Goal: Transaction & Acquisition: Book appointment/travel/reservation

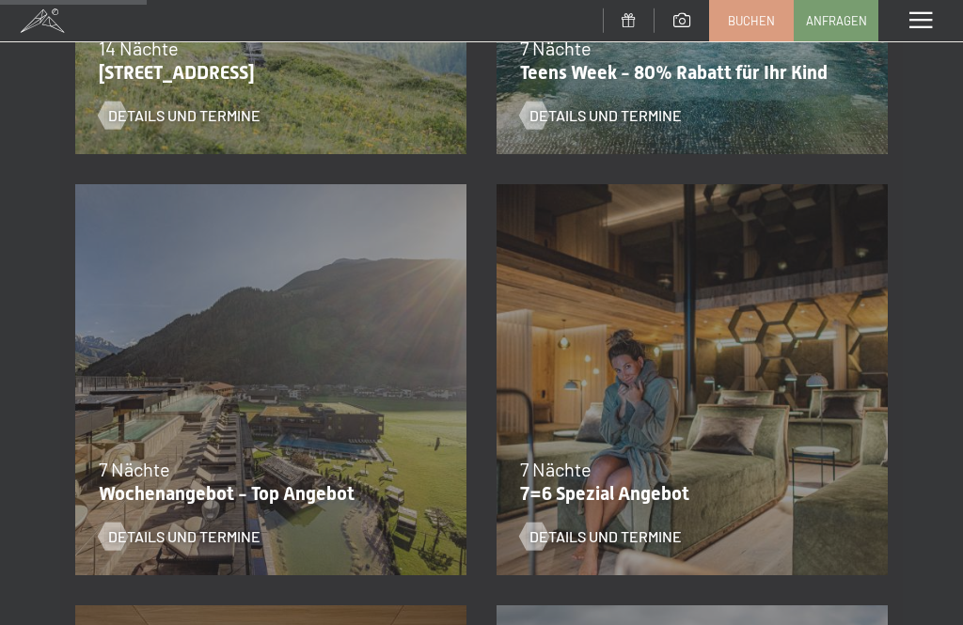
scroll to position [641, 0]
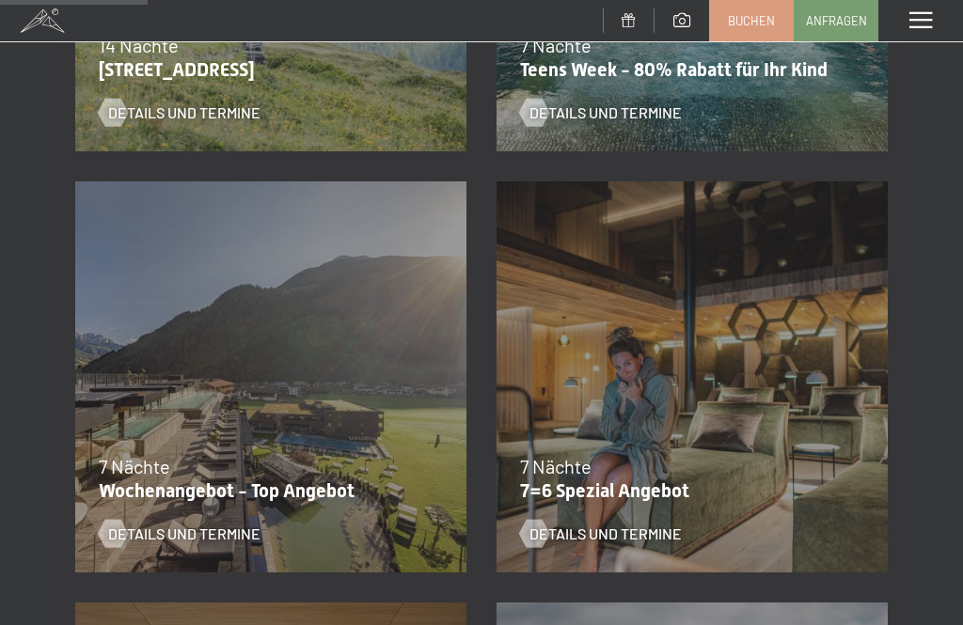
click at [663, 528] on span "Details und Termine" at bounding box center [605, 534] width 152 height 21
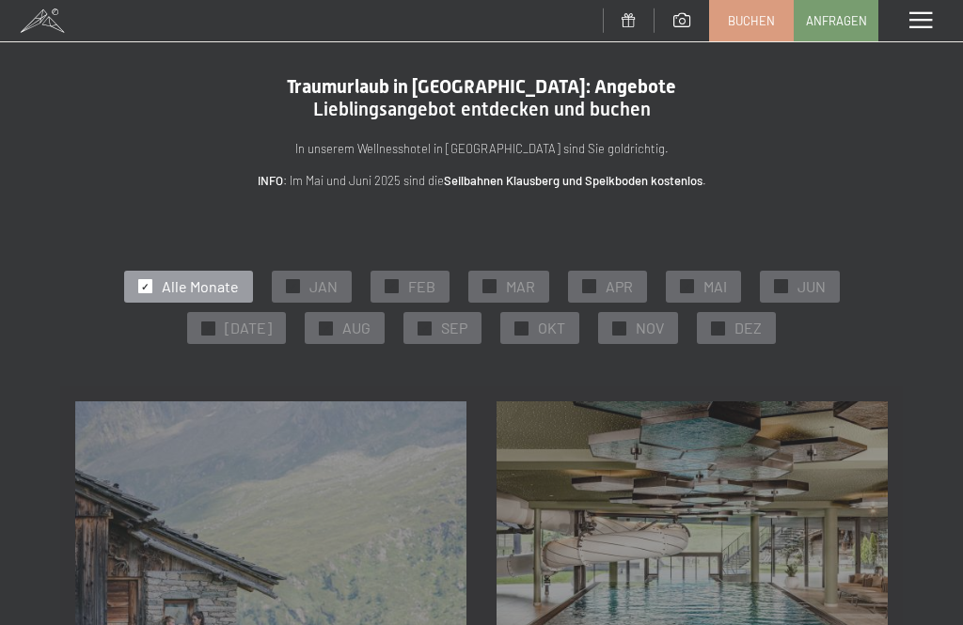
click at [550, 315] on div "✓ OKT" at bounding box center [539, 328] width 79 height 32
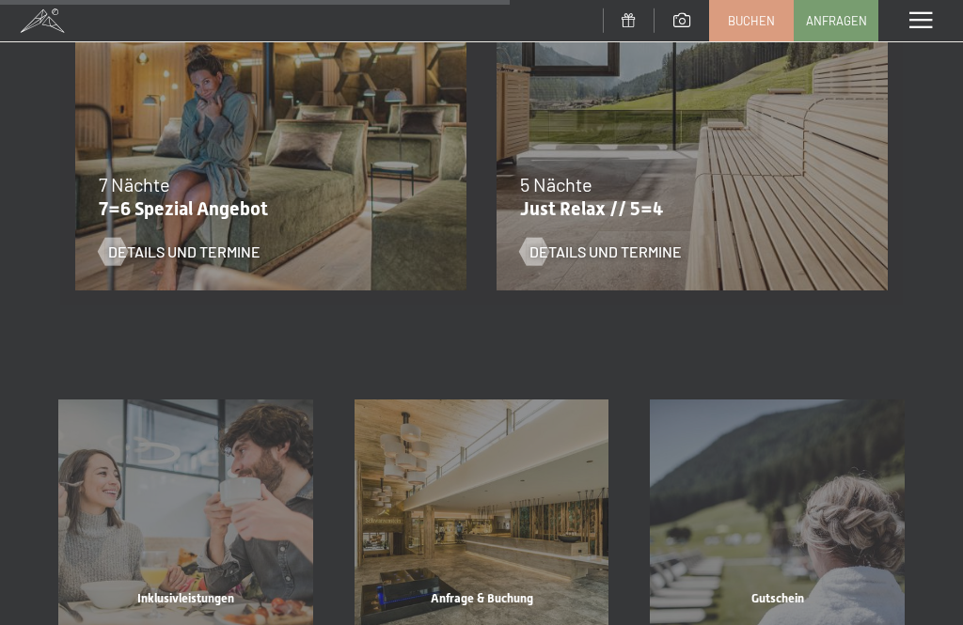
scroll to position [922, 0]
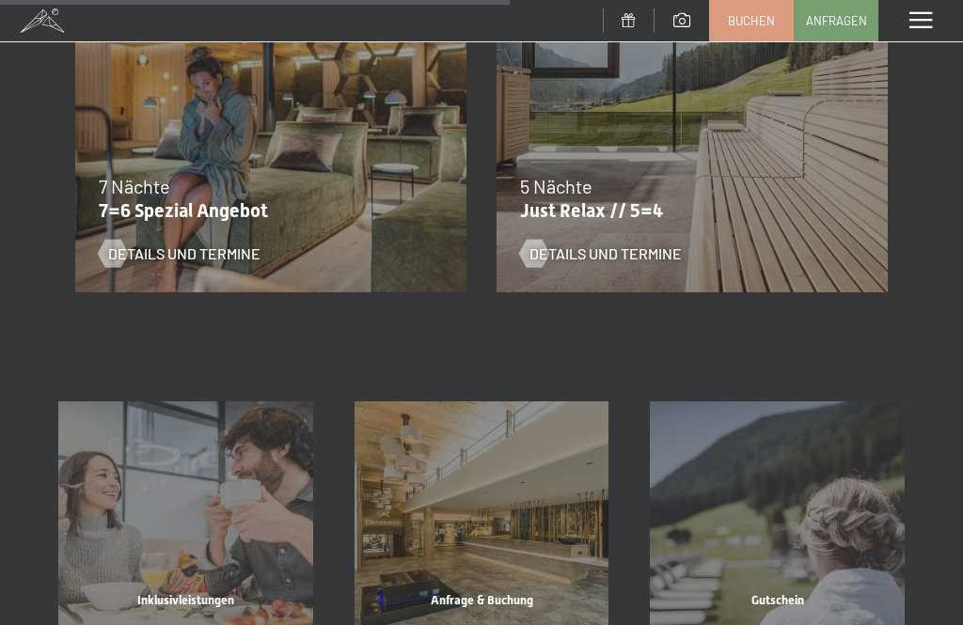
click at [222, 257] on span "Details und Termine" at bounding box center [184, 254] width 152 height 21
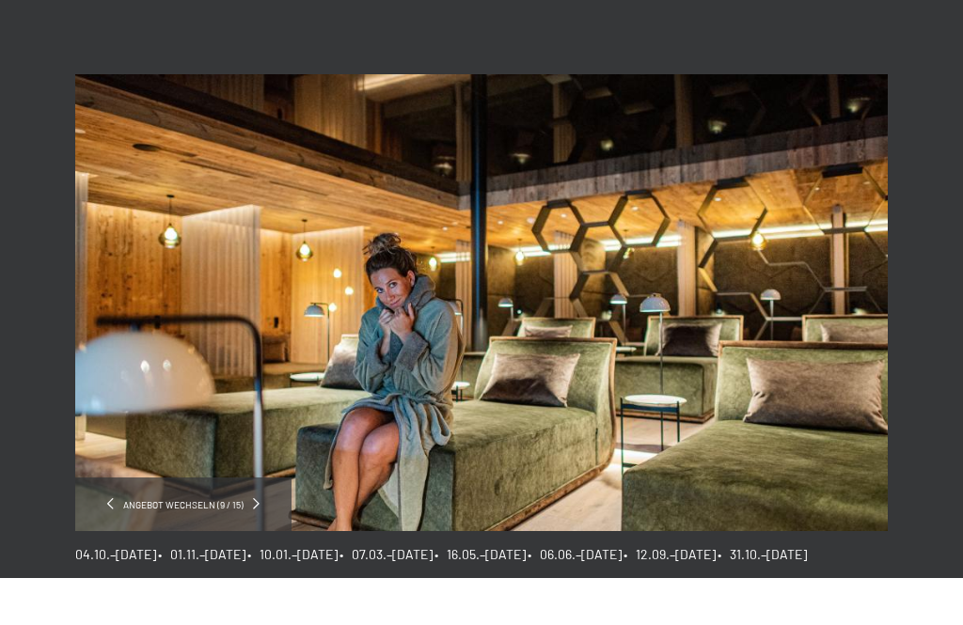
scroll to position [48, 0]
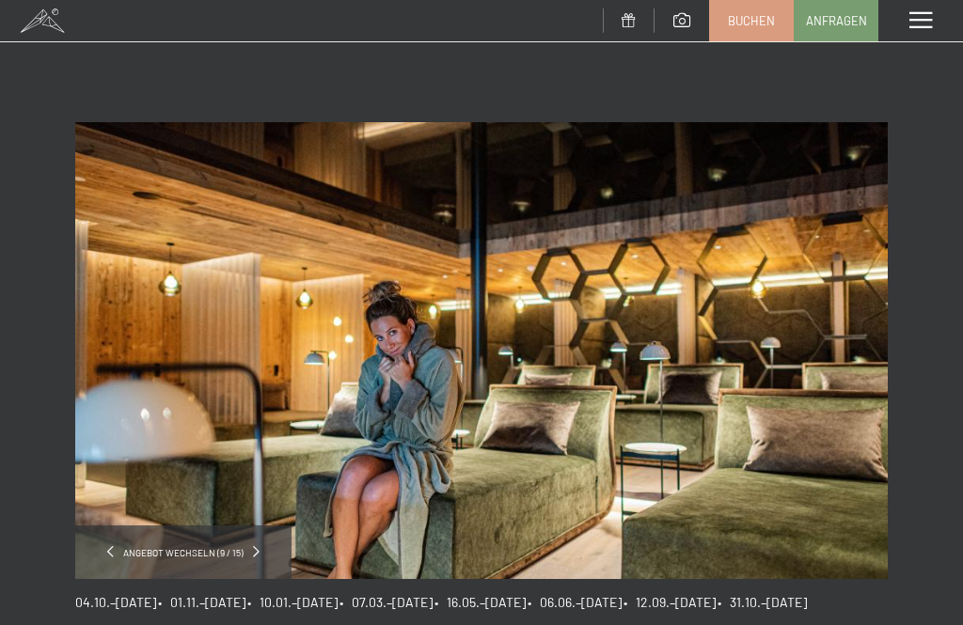
click at [936, 14] on div "Menü" at bounding box center [920, 20] width 85 height 41
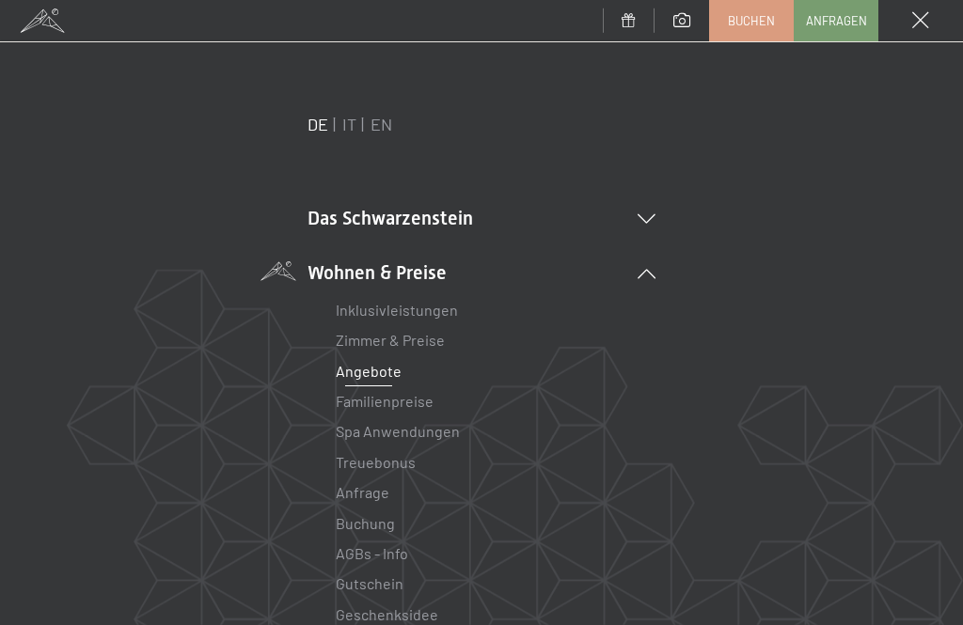
click at [380, 378] on link "Angebote" at bounding box center [369, 371] width 66 height 18
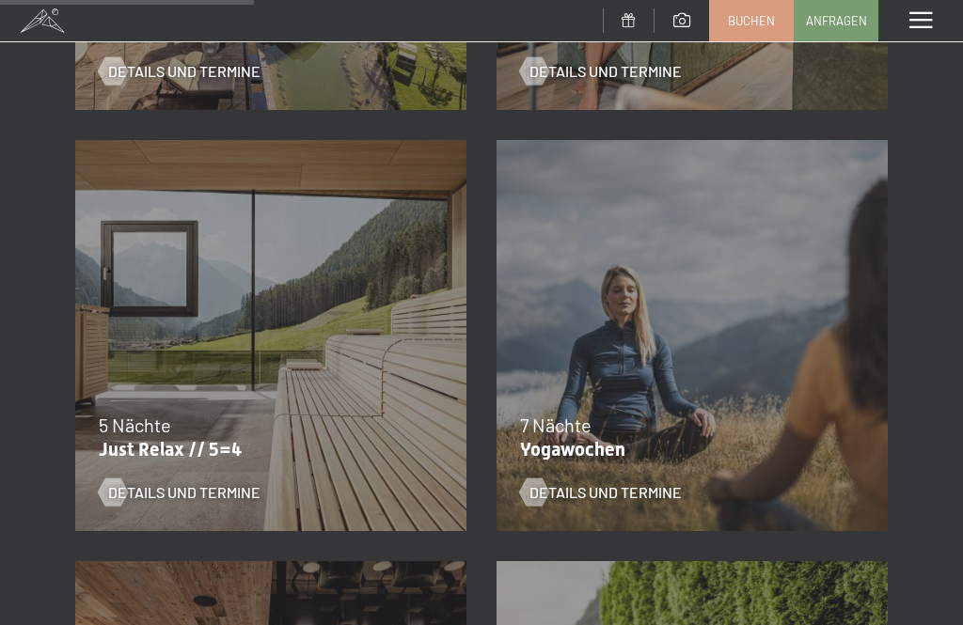
scroll to position [1106, 0]
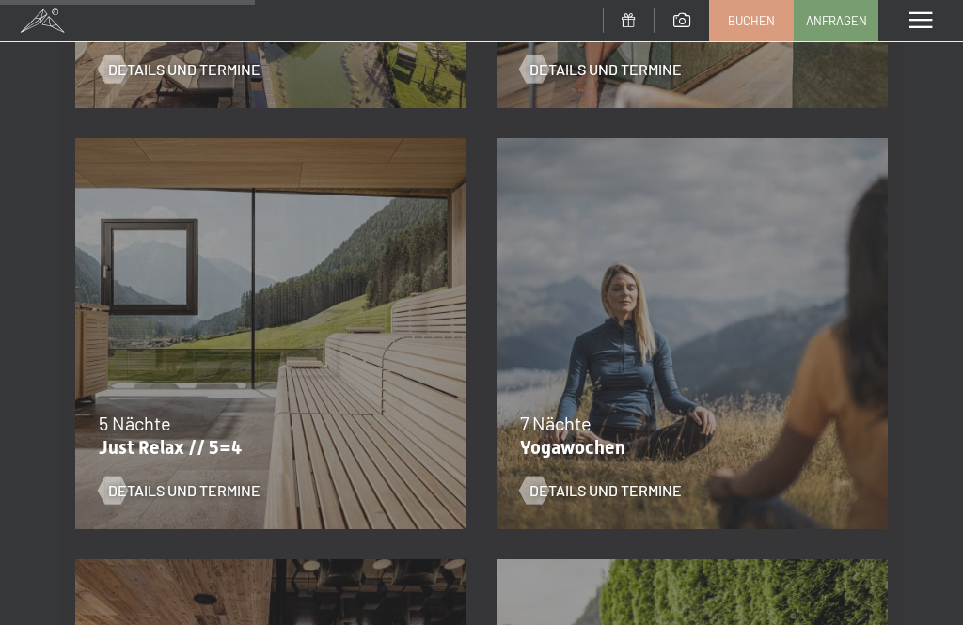
click at [229, 424] on div "5 Nächte" at bounding box center [266, 423] width 335 height 26
click at [223, 483] on span "Details und Termine" at bounding box center [184, 491] width 152 height 21
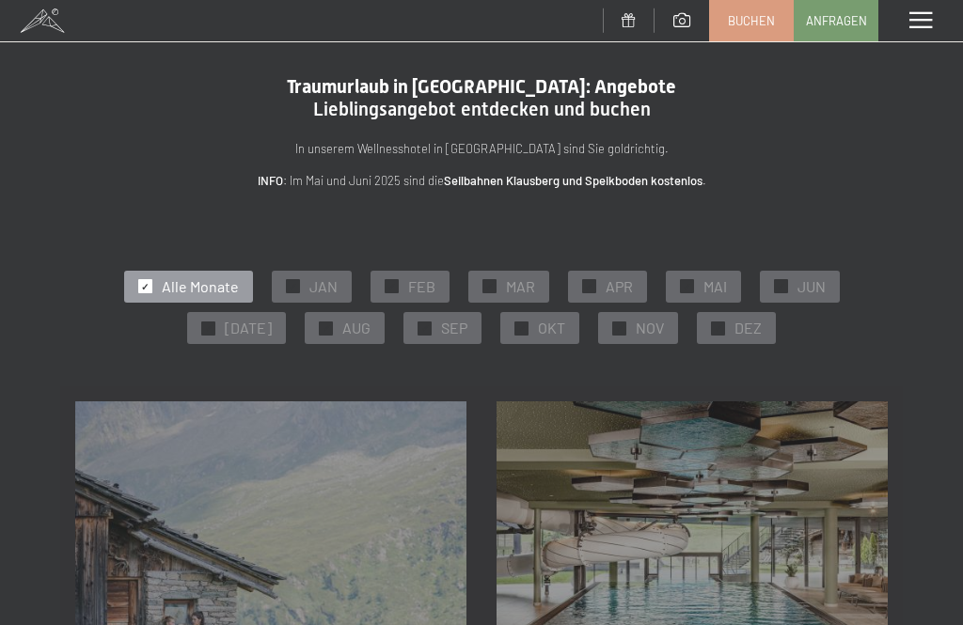
click at [929, 14] on span at bounding box center [920, 20] width 23 height 17
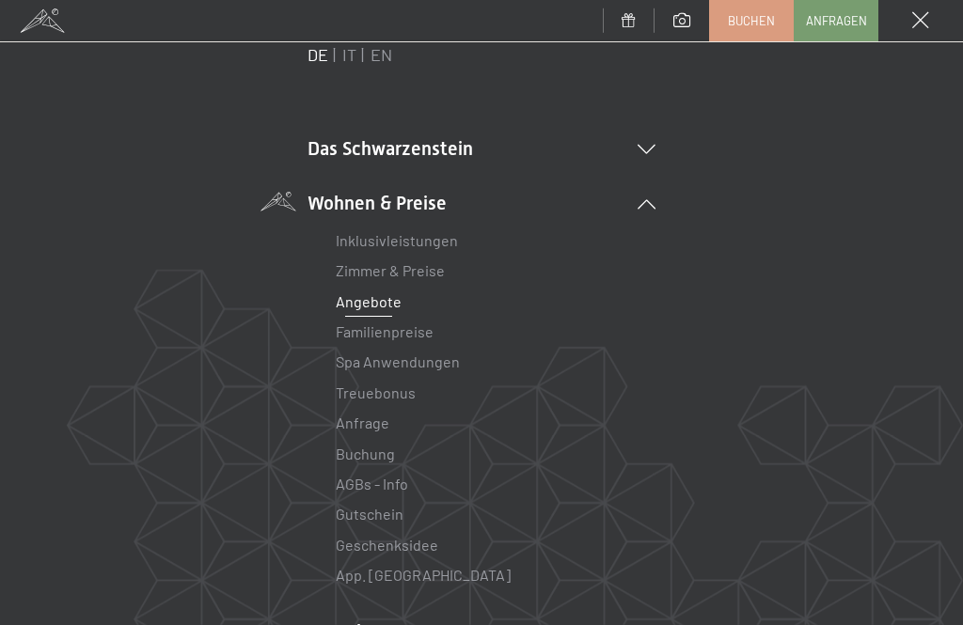
scroll to position [66, 0]
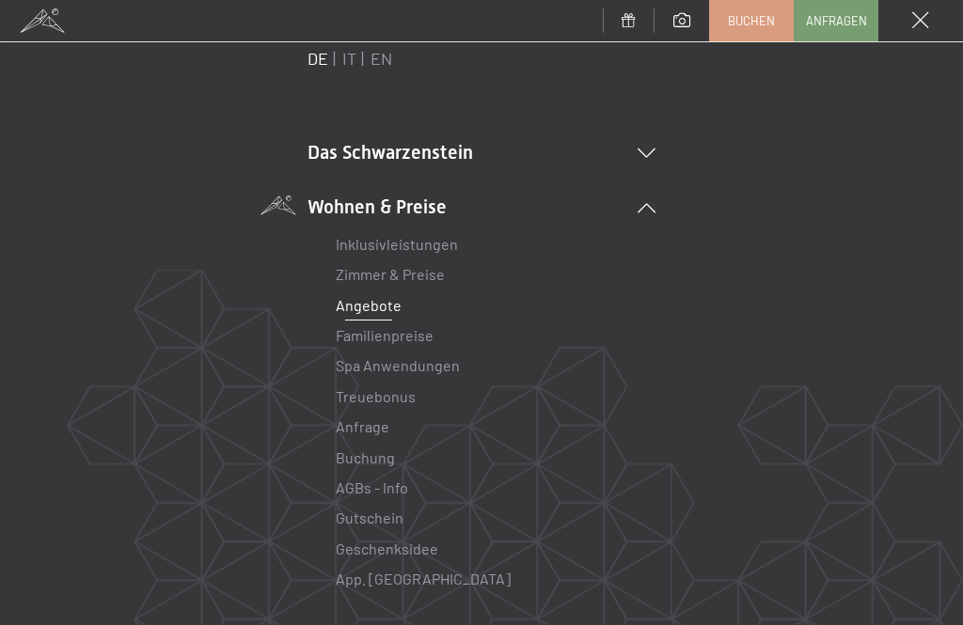
click at [434, 240] on link "Inklusivleistungen" at bounding box center [397, 244] width 122 height 18
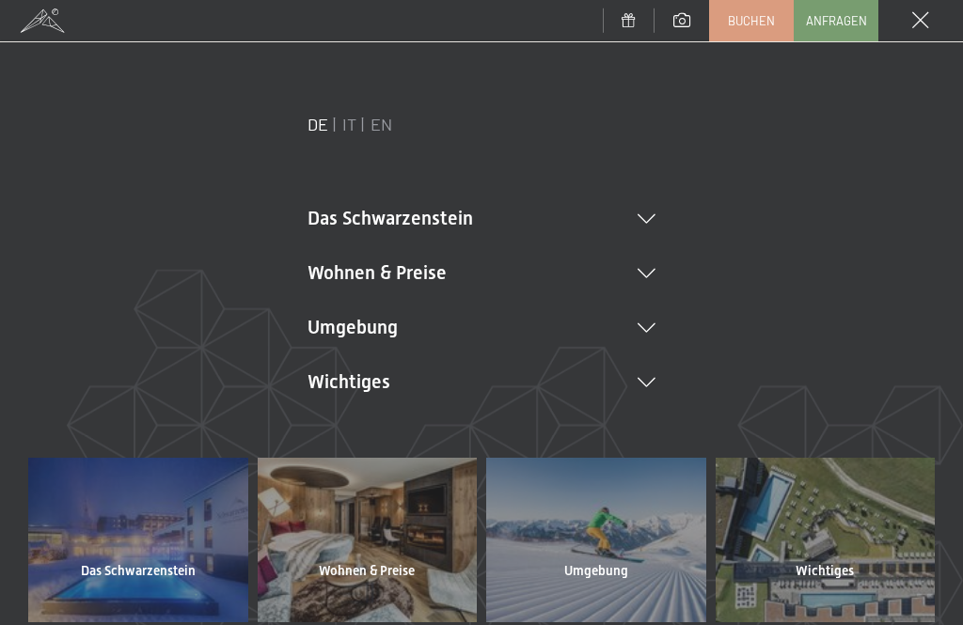
scroll to position [0, 0]
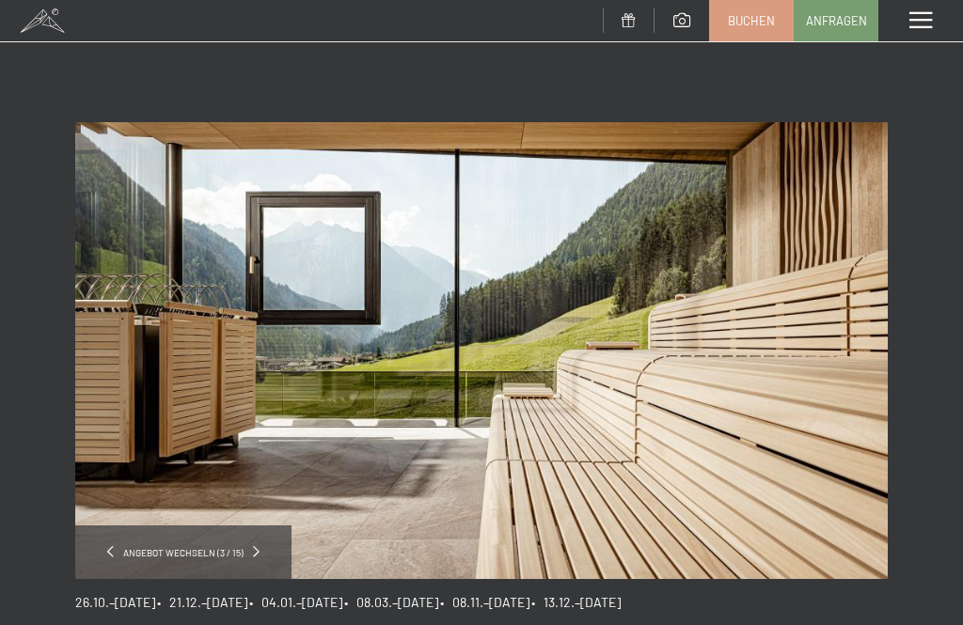
click at [924, 15] on span at bounding box center [920, 20] width 23 height 17
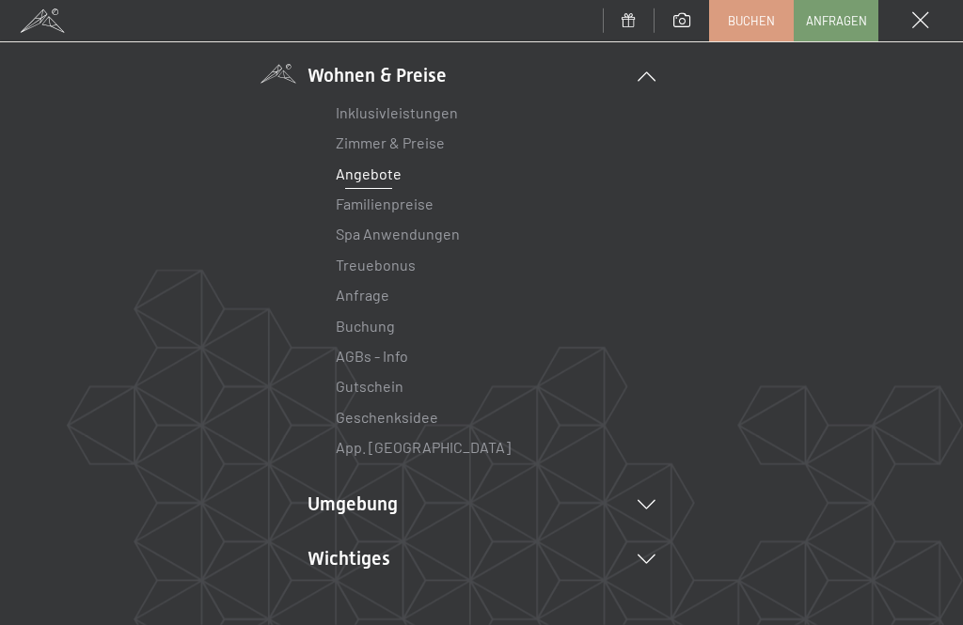
scroll to position [201, 0]
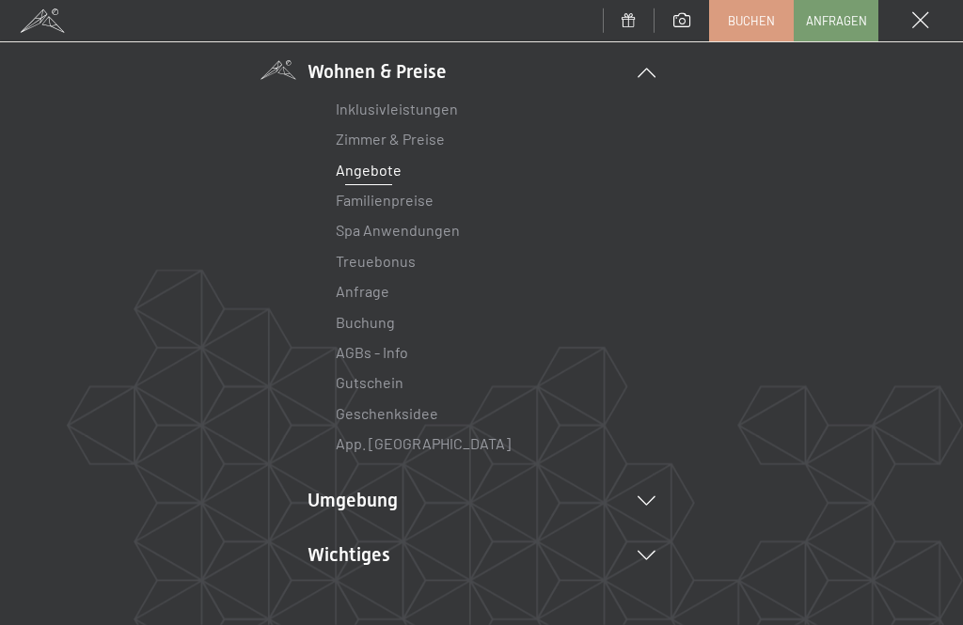
click at [417, 205] on link "Familienpreise" at bounding box center [385, 200] width 98 height 18
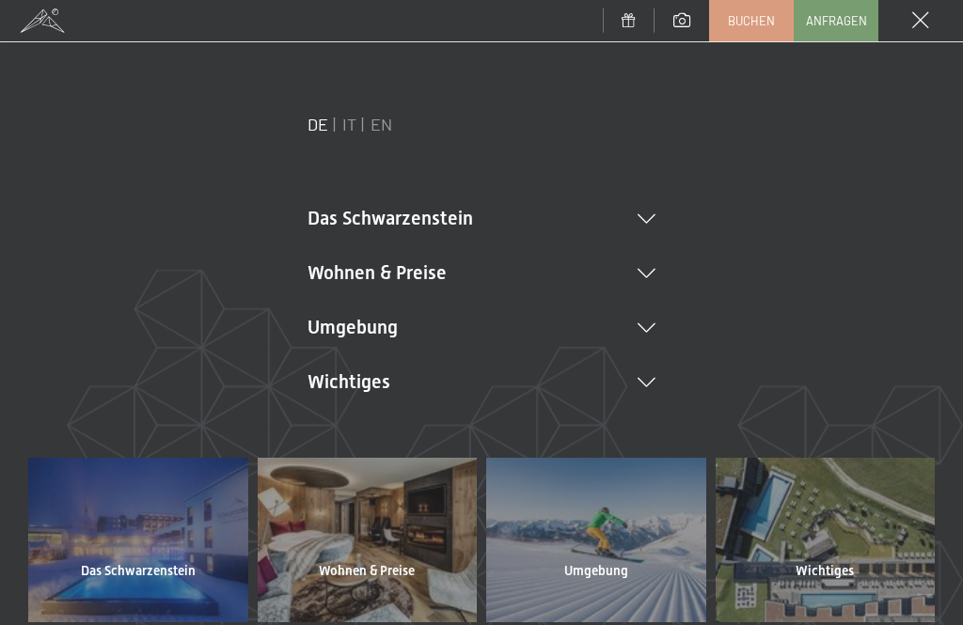
scroll to position [0, 0]
click at [653, 323] on icon at bounding box center [647, 327] width 18 height 9
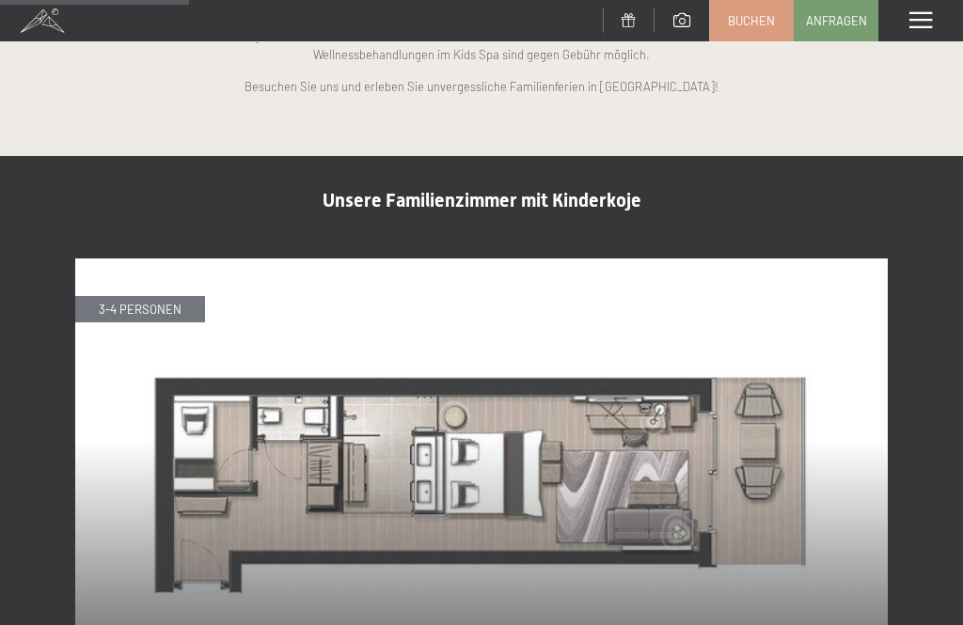
scroll to position [1669, 0]
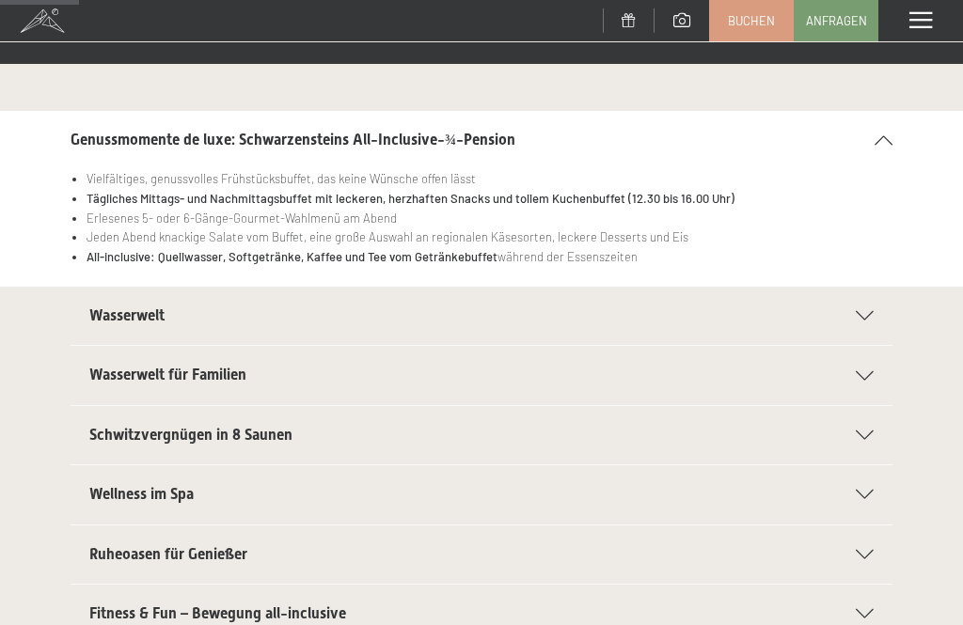
scroll to position [186, 0]
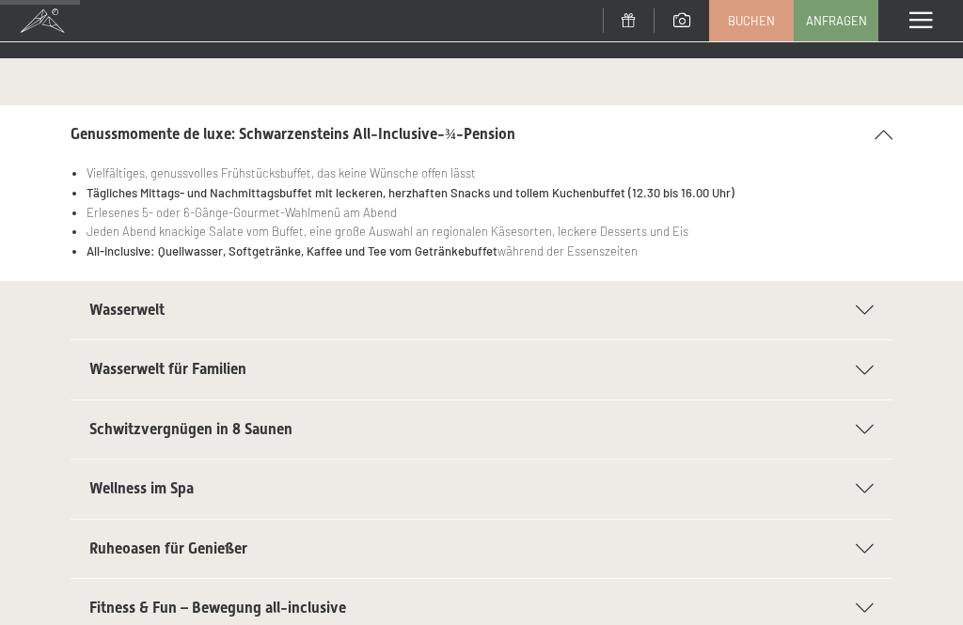
click at [276, 424] on span "Schwitzvergnügen in 8 Saunen" at bounding box center [190, 429] width 203 height 18
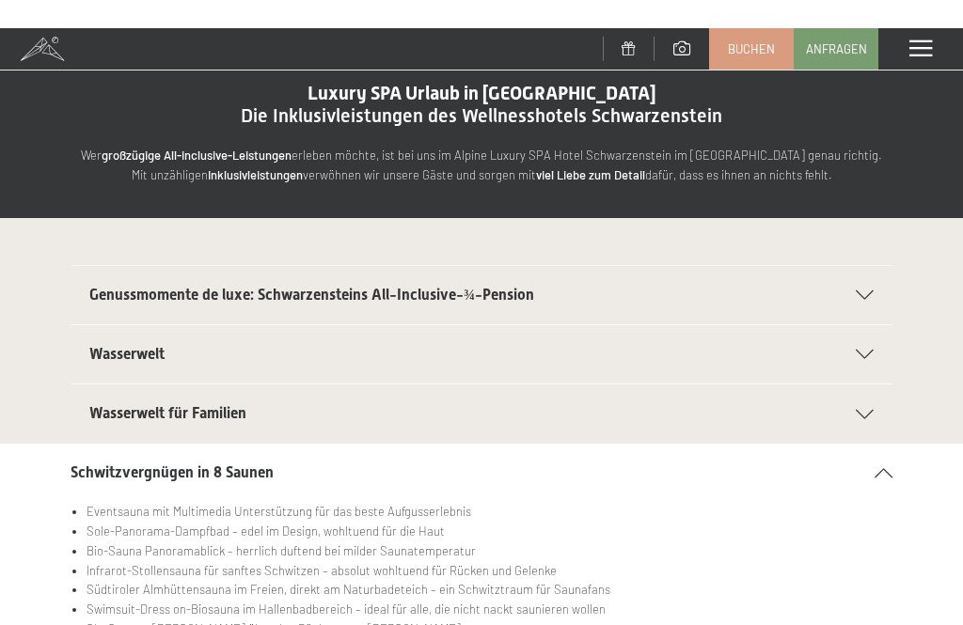
scroll to position [0, 0]
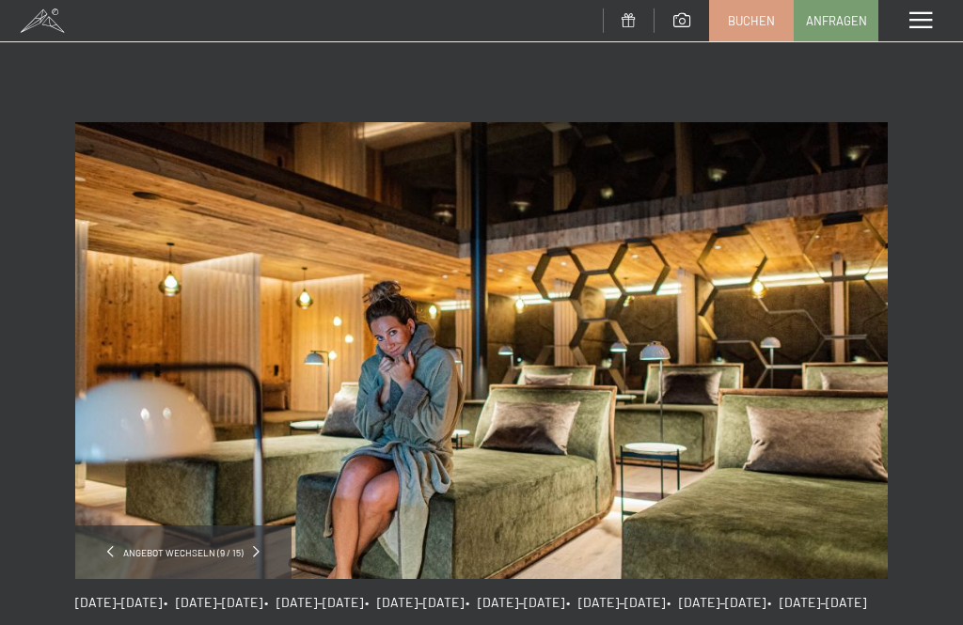
click at [923, 12] on span at bounding box center [920, 20] width 23 height 17
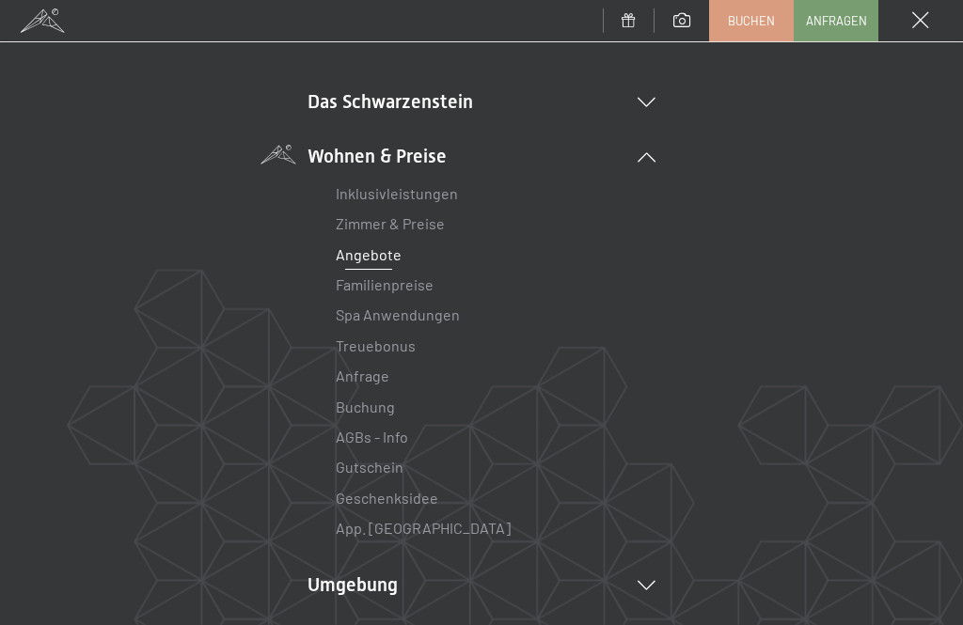
scroll to position [120, 0]
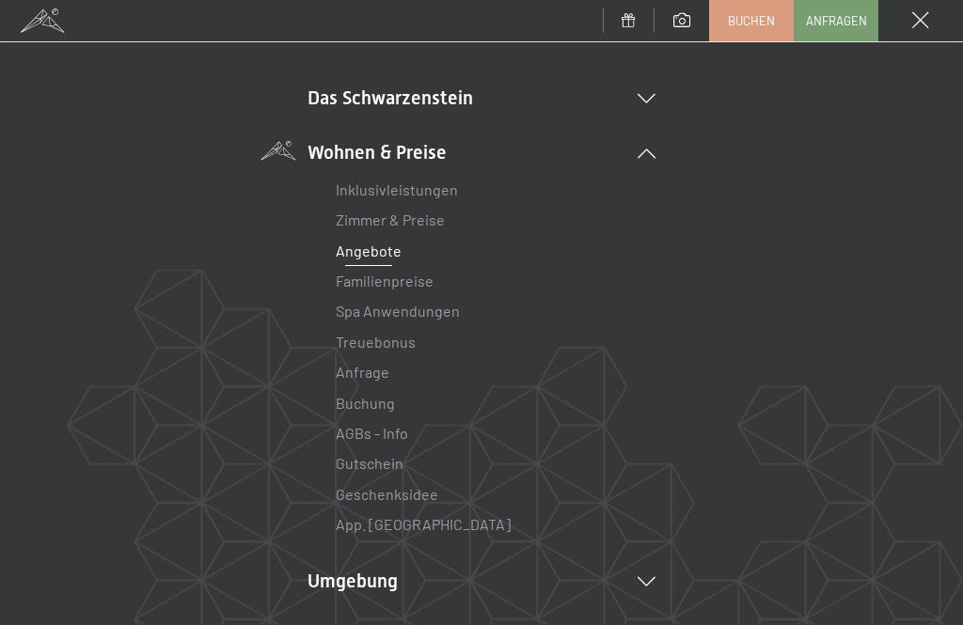
click at [418, 282] on link "Familienpreise" at bounding box center [385, 281] width 98 height 18
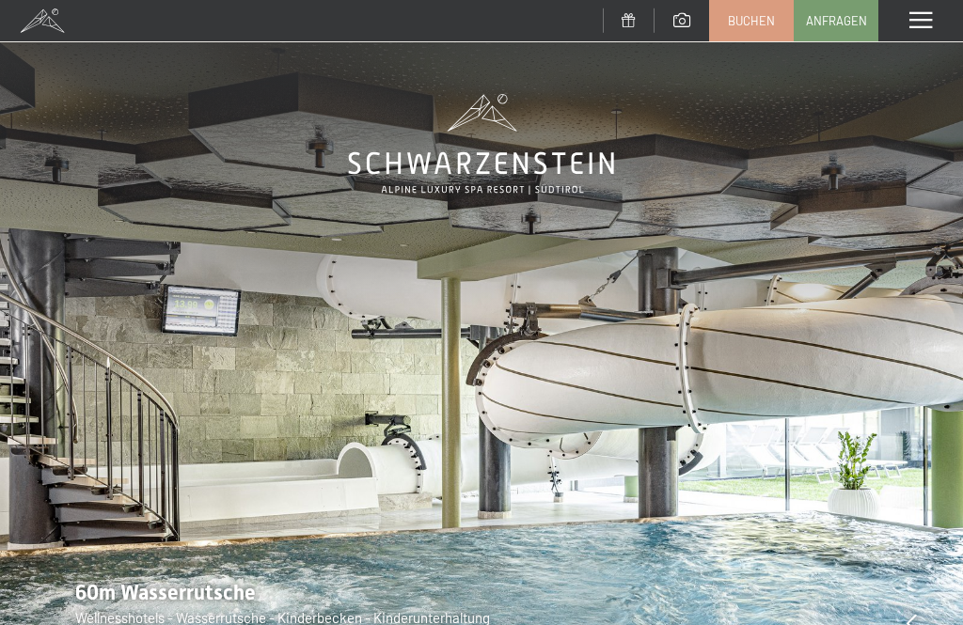
click at [925, 19] on span at bounding box center [920, 20] width 23 height 17
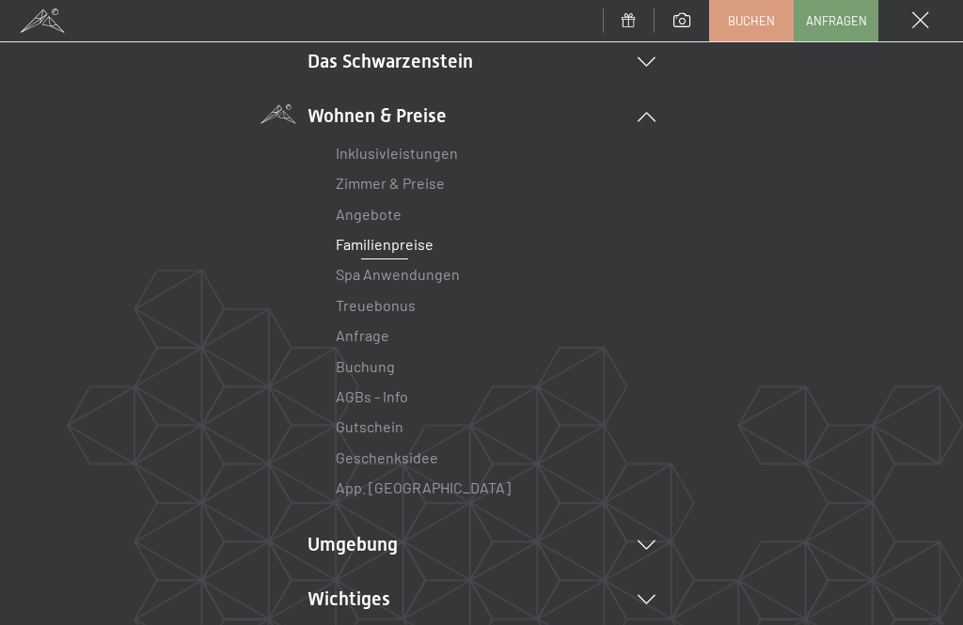
scroll to position [161, 0]
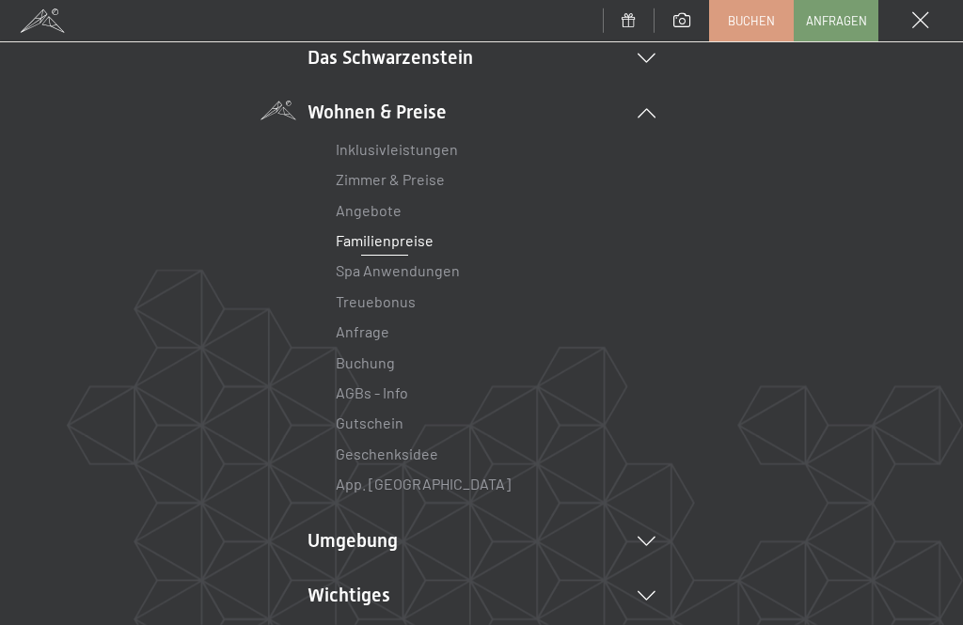
click at [427, 146] on link "Inklusivleistungen" at bounding box center [397, 149] width 122 height 18
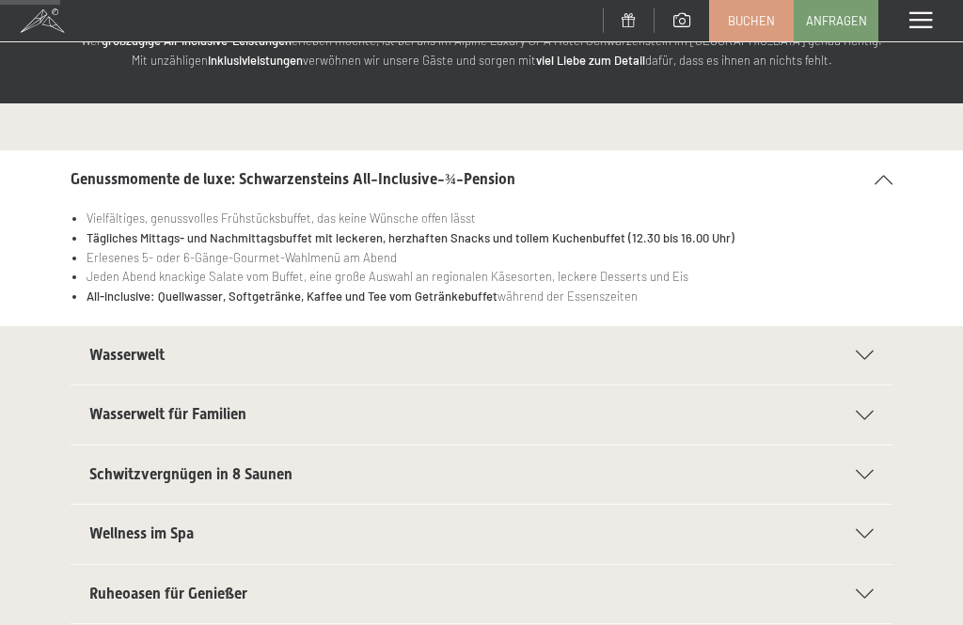
scroll to position [142, 0]
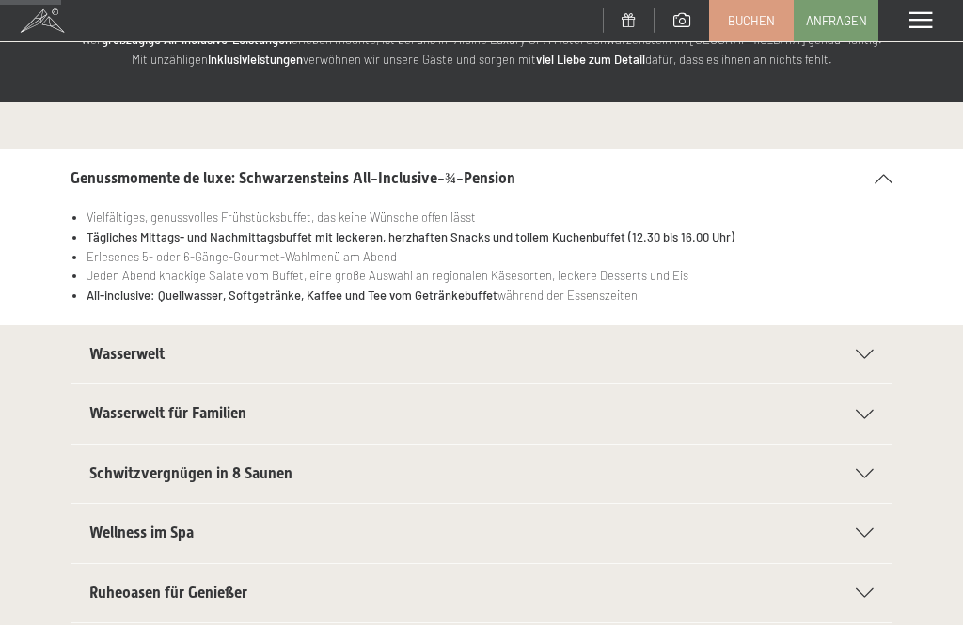
click at [198, 528] on h2 "Wellness im Spa" at bounding box center [462, 533] width 747 height 21
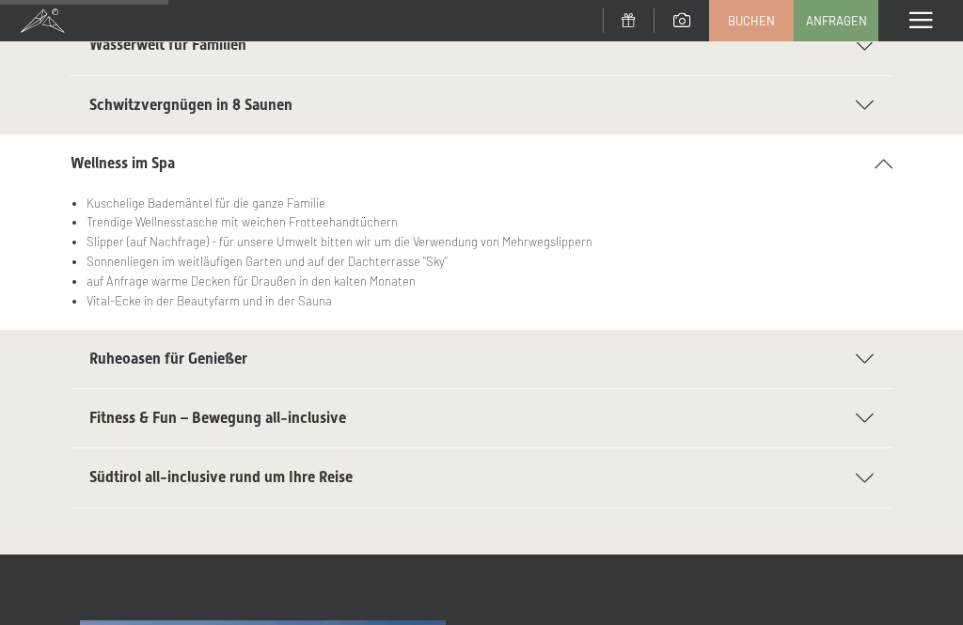
scroll to position [396, 0]
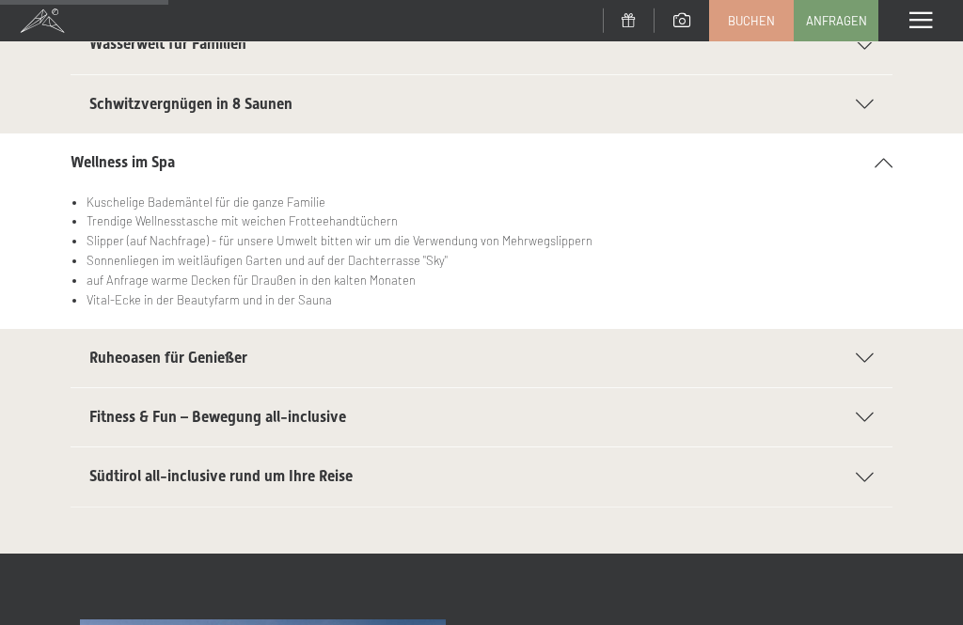
click at [322, 467] on span "Südtirol all-inclusive rund um Ihre Reise" at bounding box center [220, 476] width 263 height 18
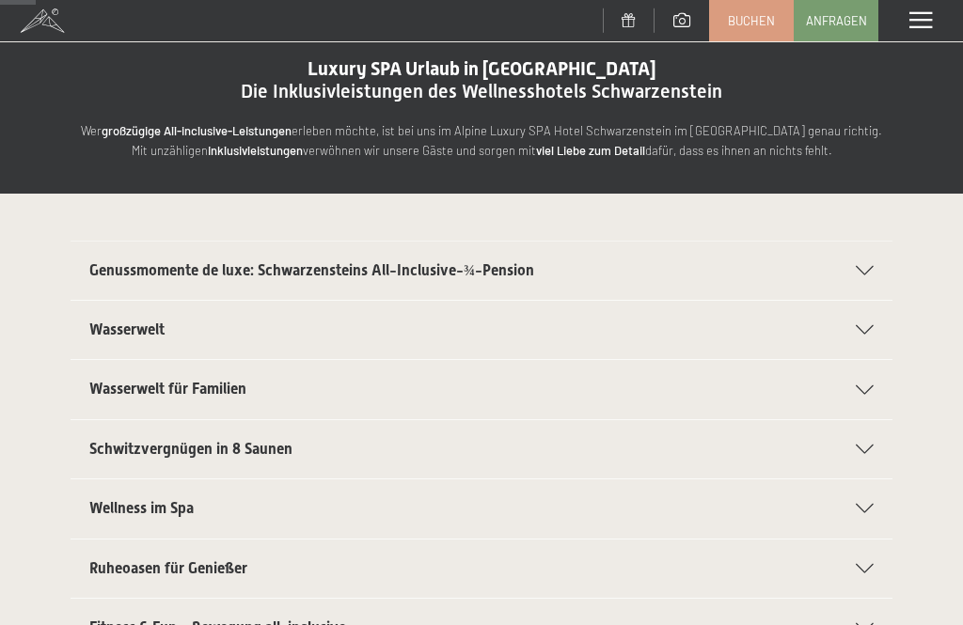
scroll to position [0, 0]
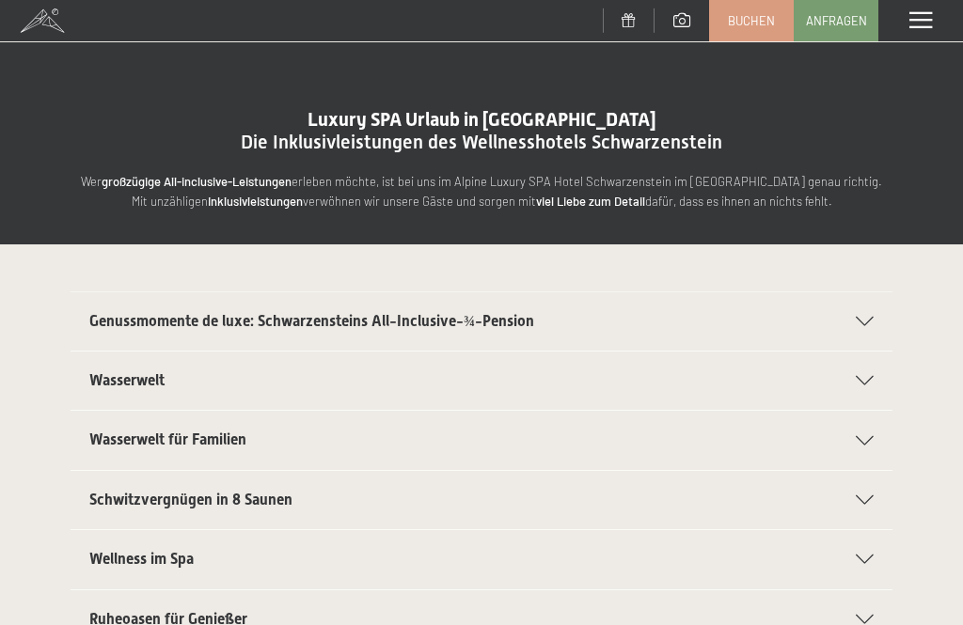
click at [925, 13] on span at bounding box center [920, 20] width 23 height 17
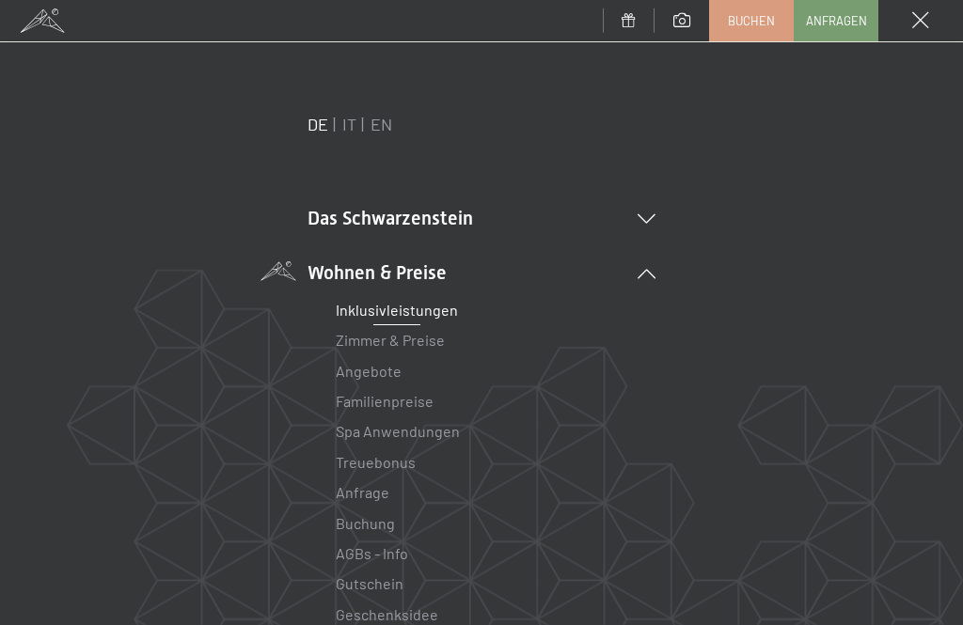
click at [425, 342] on link "Zimmer & Preise" at bounding box center [390, 340] width 109 height 18
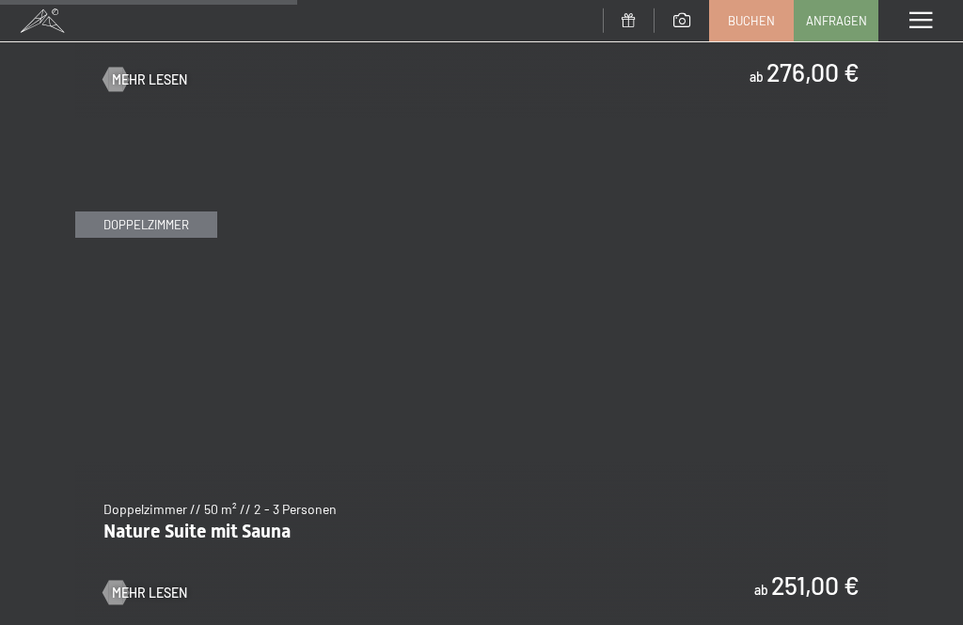
scroll to position [2747, 0]
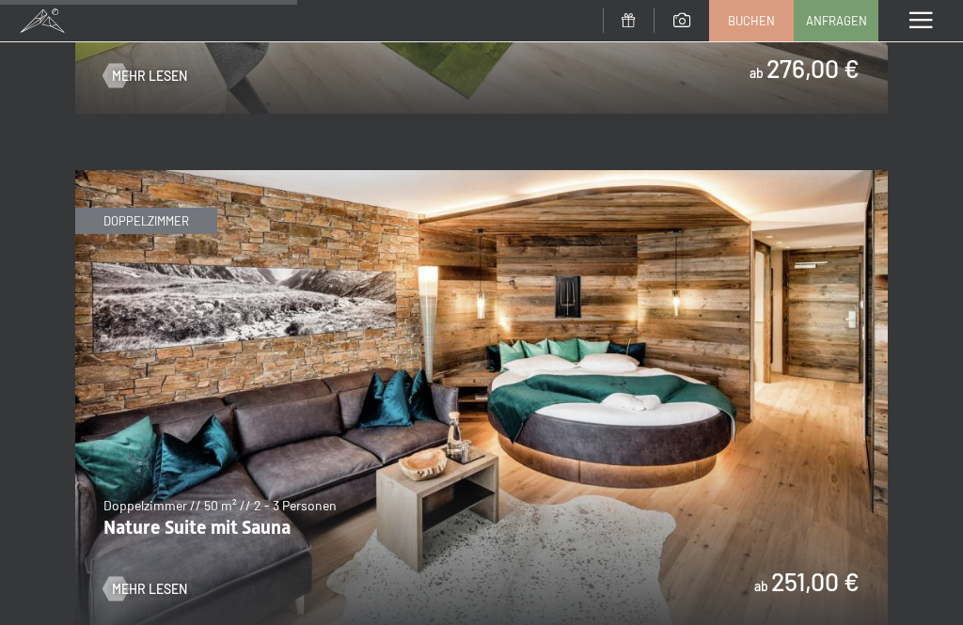
click at [809, 566] on img at bounding box center [481, 398] width 812 height 457
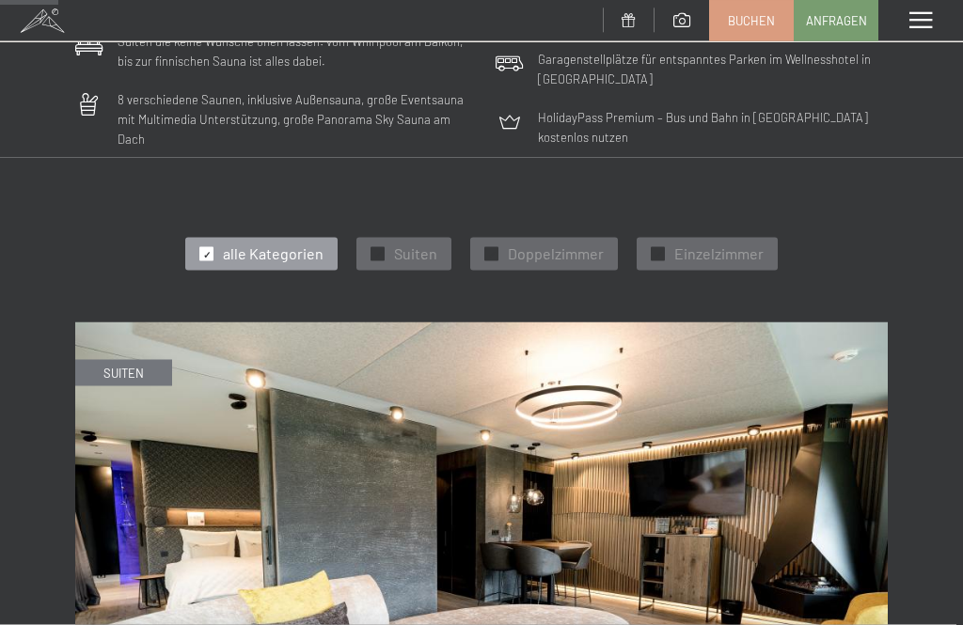
scroll to position [543, 0]
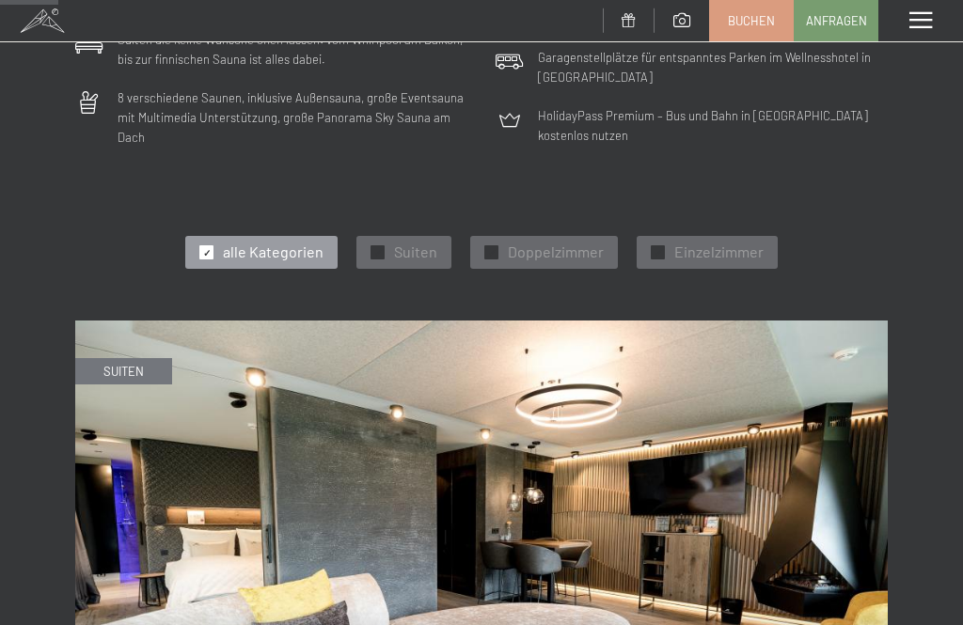
click at [566, 242] on span "Doppelzimmer" at bounding box center [556, 252] width 96 height 21
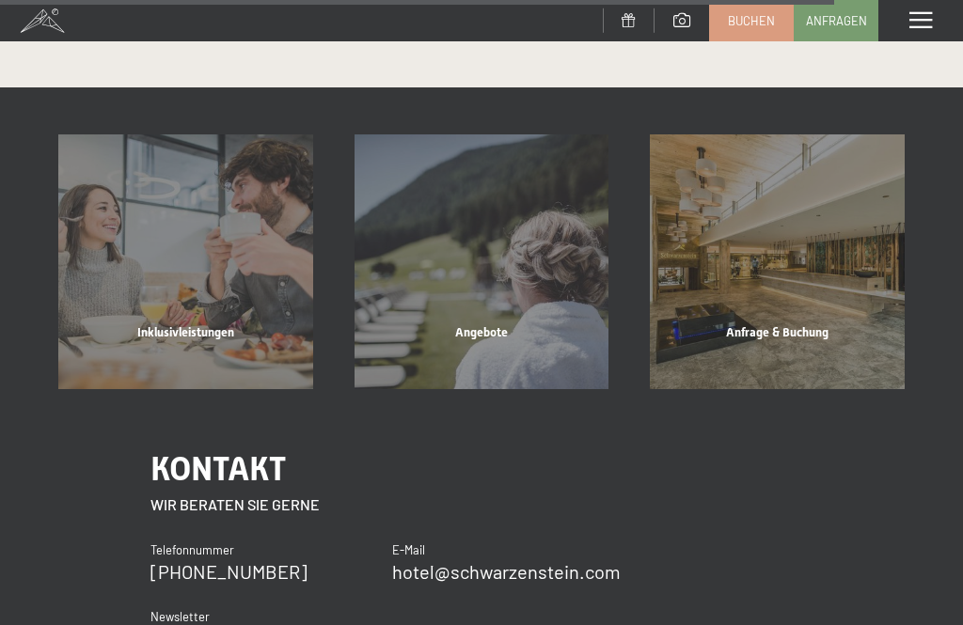
scroll to position [3826, 0]
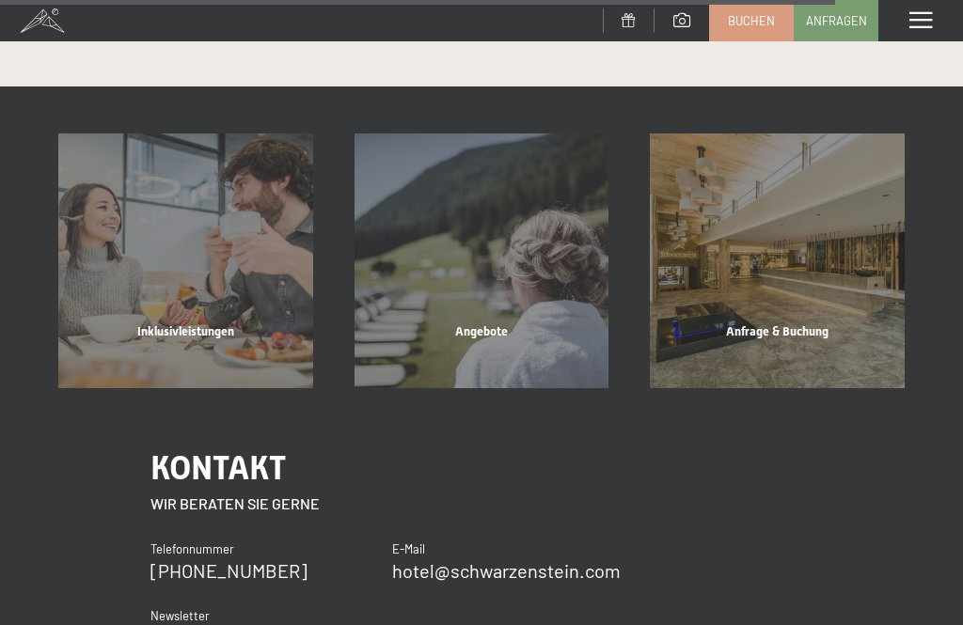
click at [229, 323] on div "Inklusivleistungen" at bounding box center [186, 355] width 296 height 64
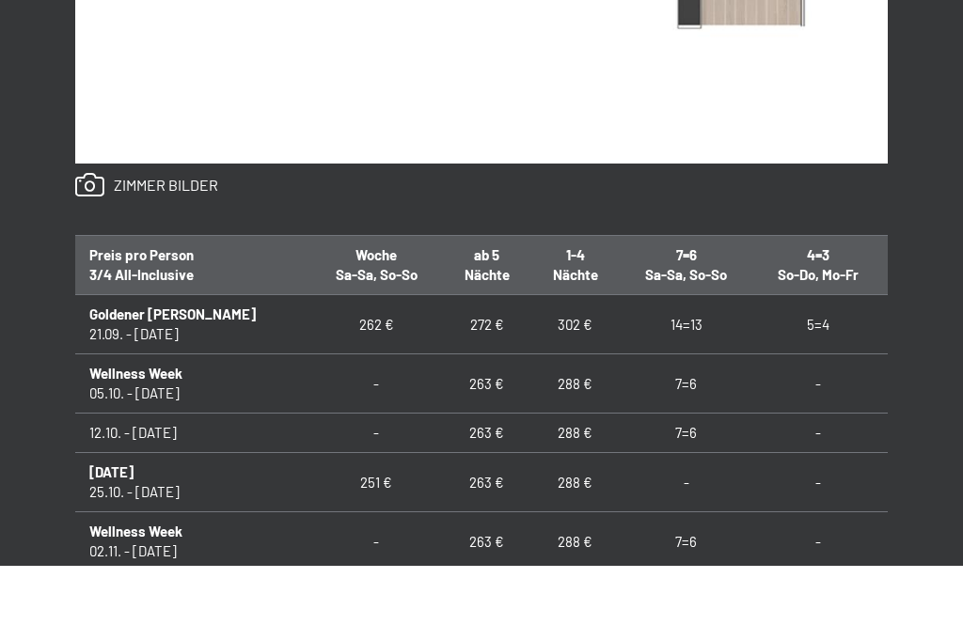
scroll to position [1595, 0]
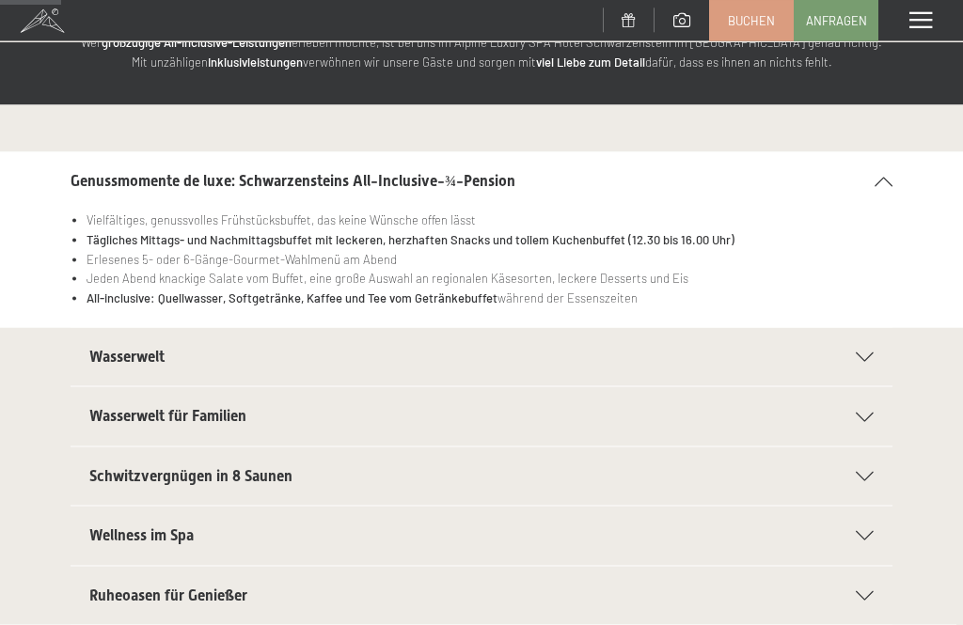
scroll to position [145, 0]
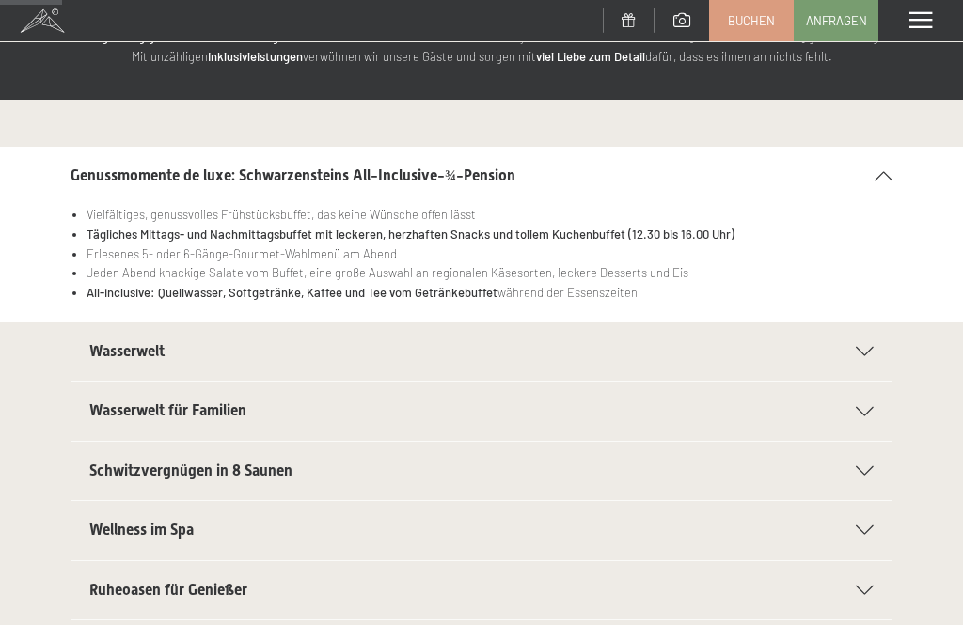
click at [851, 513] on div "Wellness im Spa" at bounding box center [481, 530] width 784 height 58
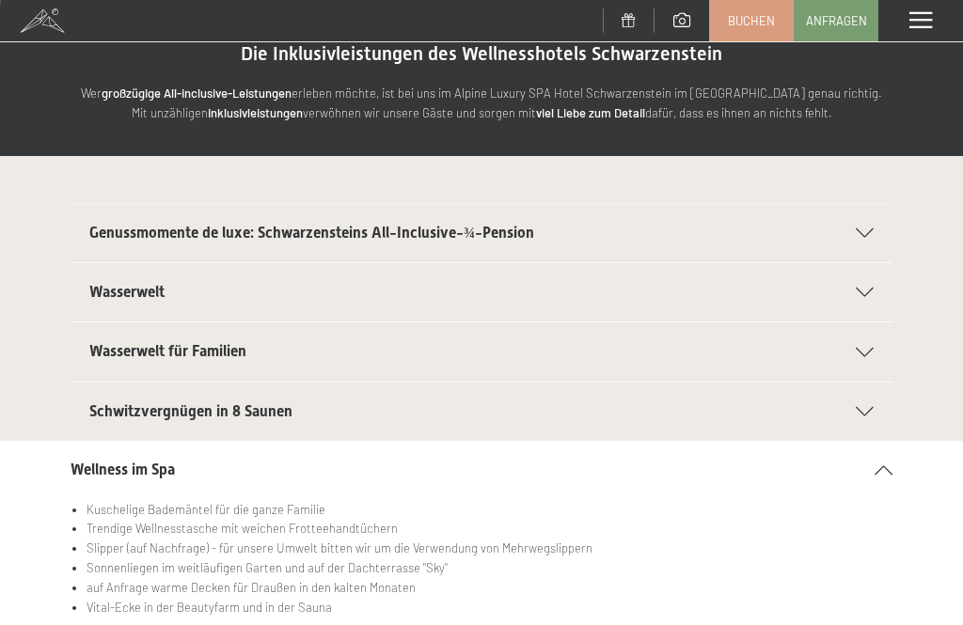
scroll to position [0, 0]
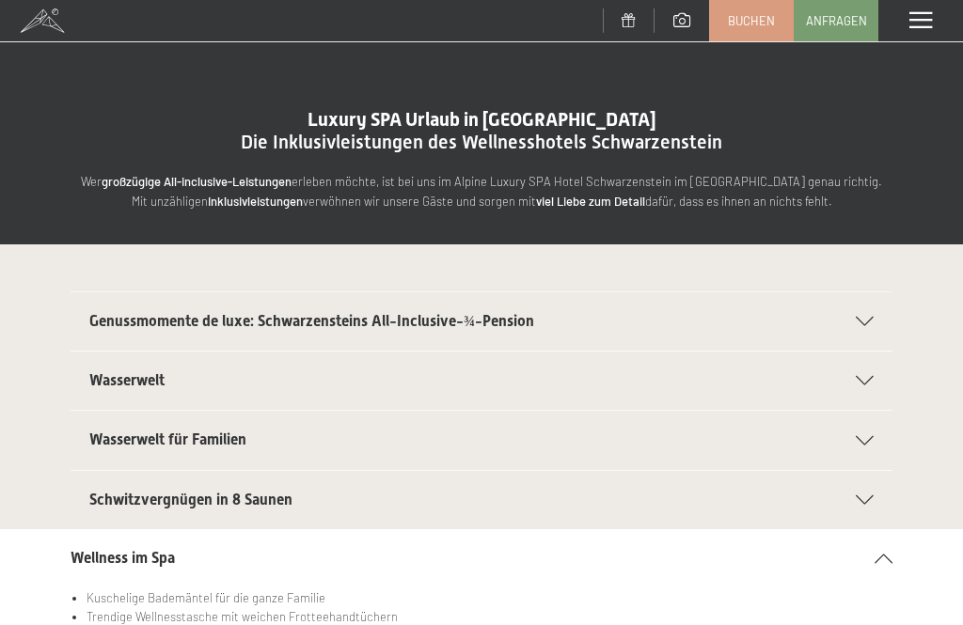
click at [921, 13] on span at bounding box center [920, 20] width 23 height 17
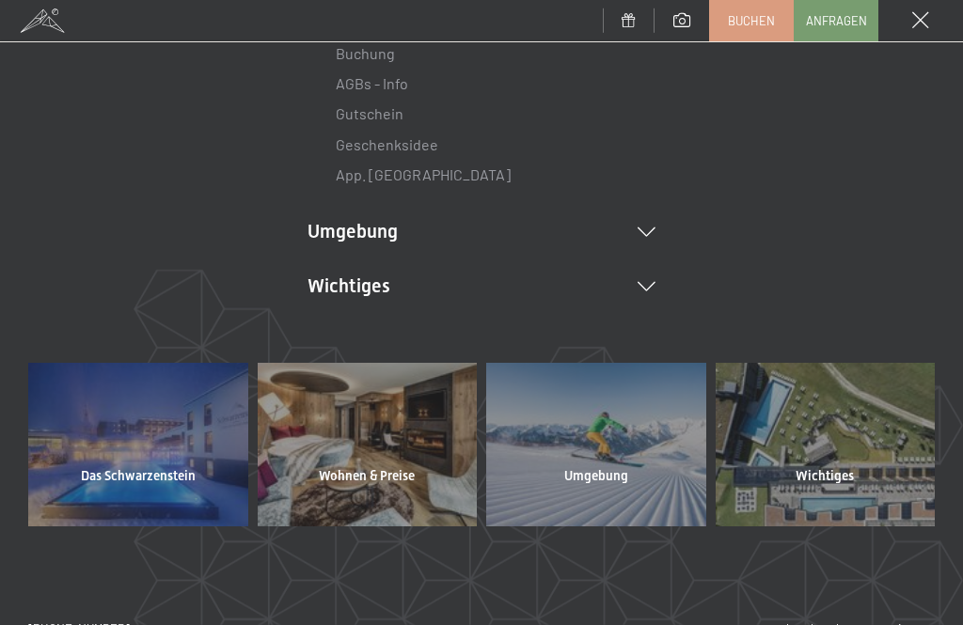
scroll to position [471, 0]
click at [147, 466] on span "Das Schwarzenstein" at bounding box center [138, 475] width 115 height 19
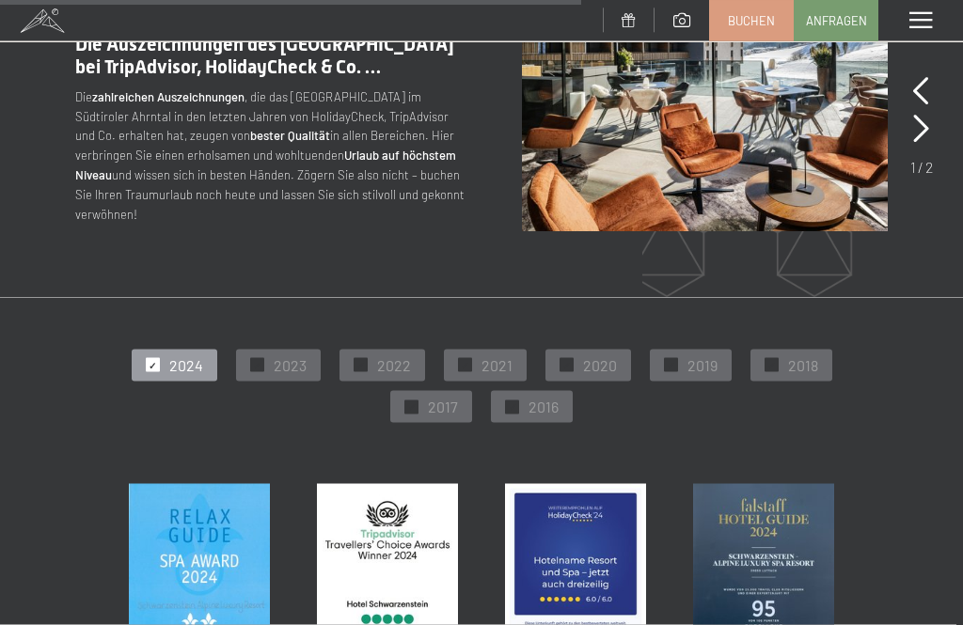
scroll to position [3031, 0]
click at [928, 24] on span at bounding box center [920, 20] width 23 height 17
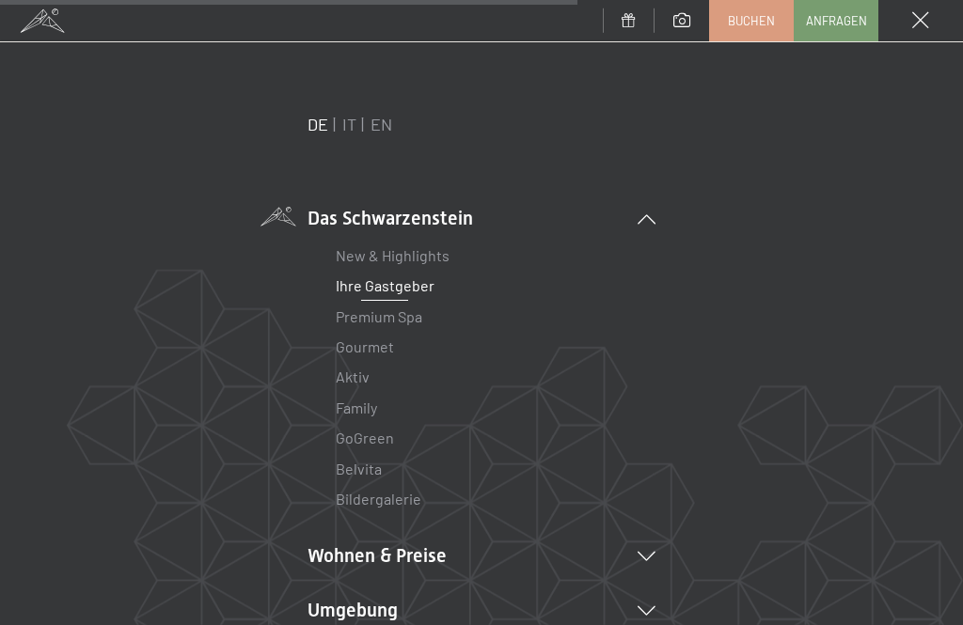
click at [377, 340] on link "Gourmet" at bounding box center [365, 347] width 58 height 18
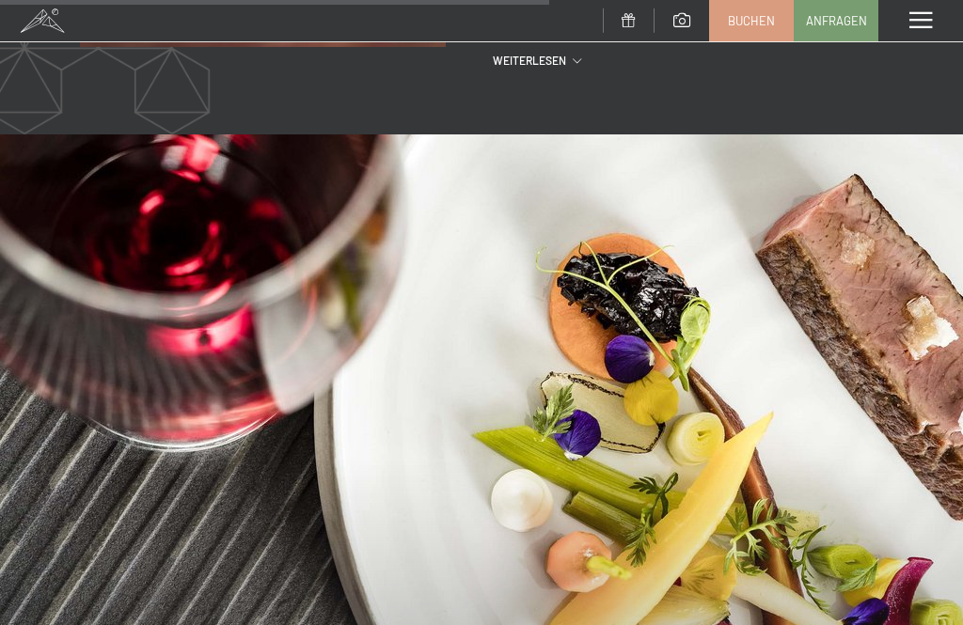
scroll to position [3252, 0]
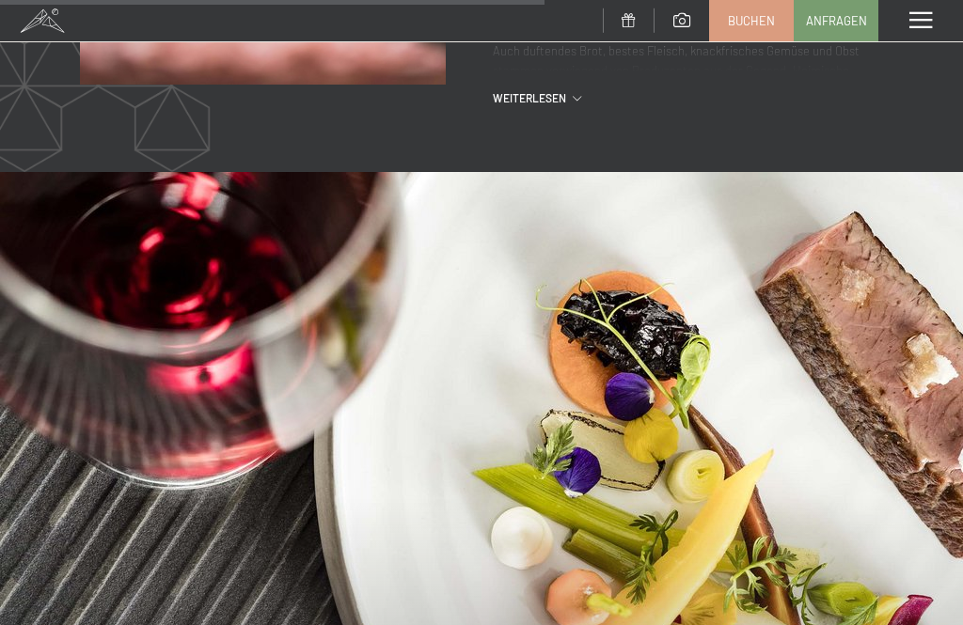
click at [935, 6] on div "Menü" at bounding box center [920, 20] width 85 height 41
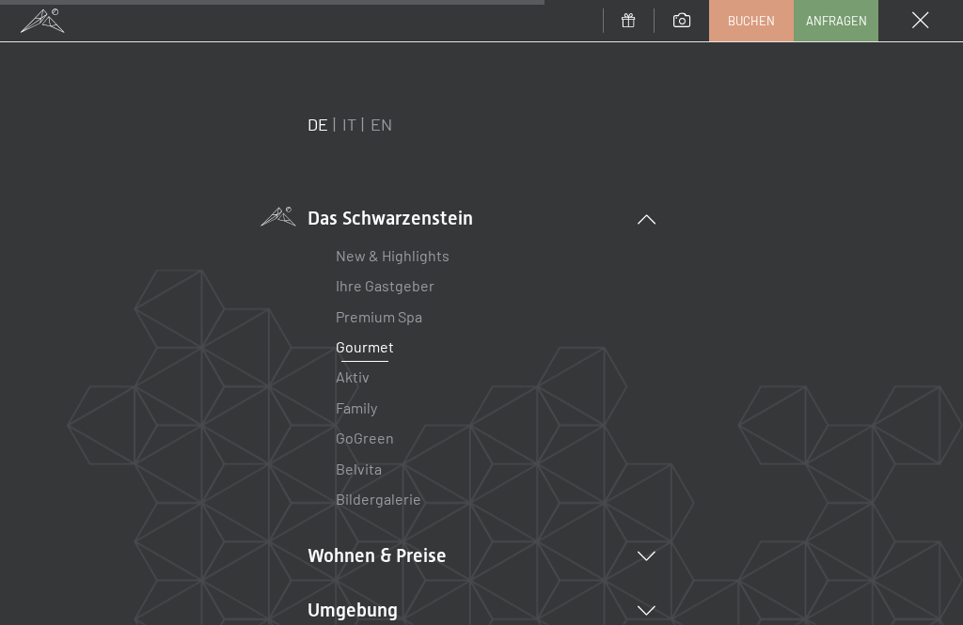
click at [407, 492] on link "Bildergalerie" at bounding box center [379, 499] width 86 height 18
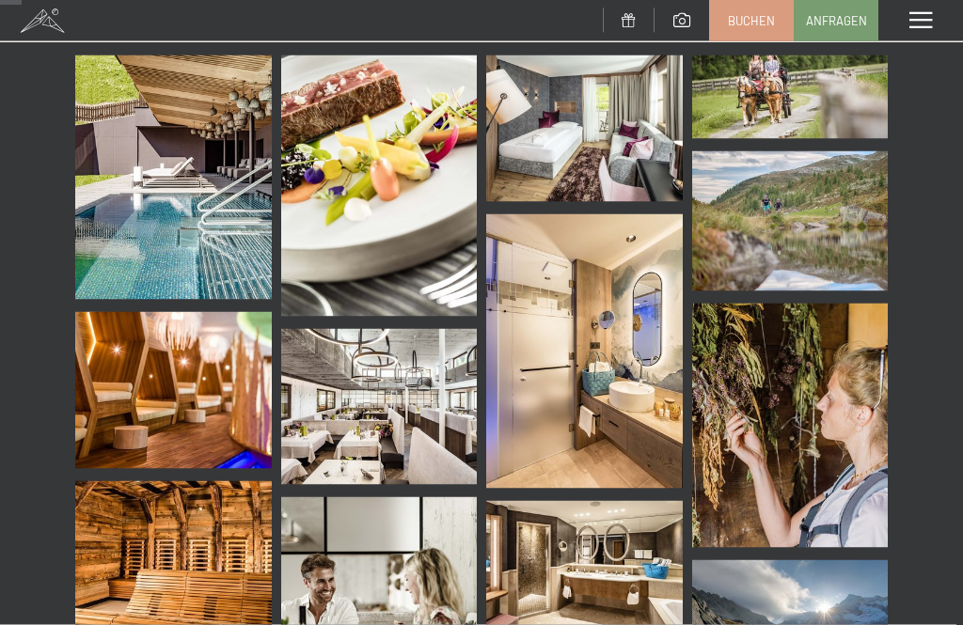
scroll to position [449, 0]
click at [416, 378] on span "Einwilligung Marketing*" at bounding box center [380, 368] width 155 height 19
click at [293, 378] on input "Einwilligung Marketing*" at bounding box center [284, 368] width 19 height 19
checkbox input "false"
click at [411, 382] on img at bounding box center [379, 406] width 197 height 157
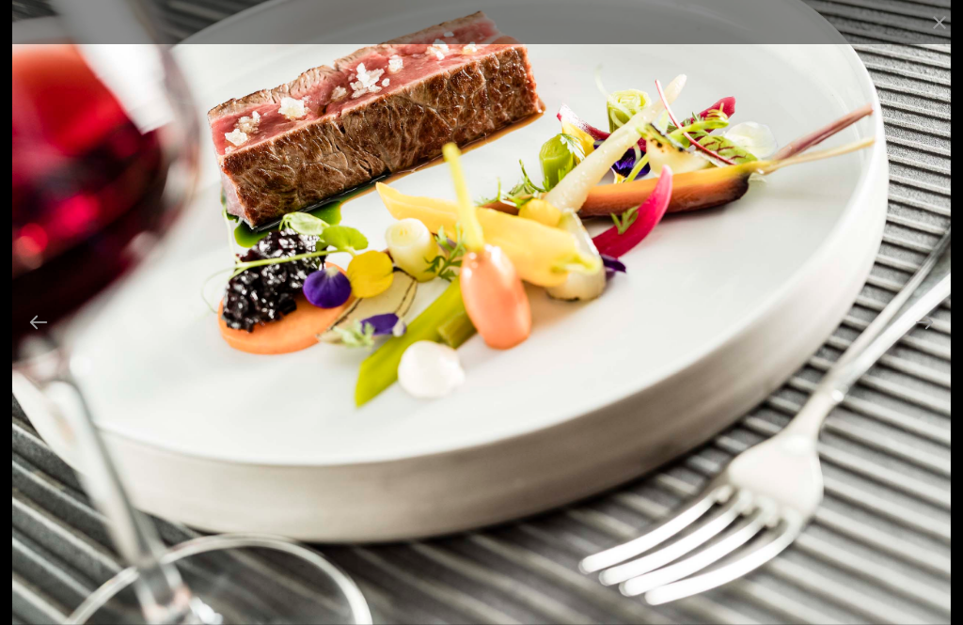
click at [954, 9] on button "Close gallery" at bounding box center [939, 22] width 47 height 44
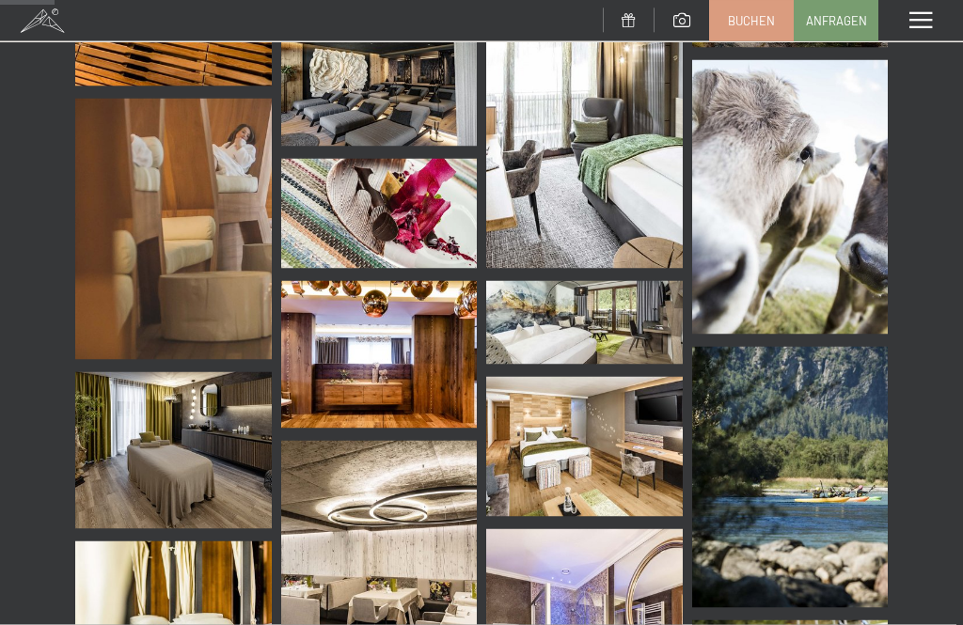
scroll to position [1118, 0]
click at [426, 594] on img at bounding box center [379, 577] width 197 height 275
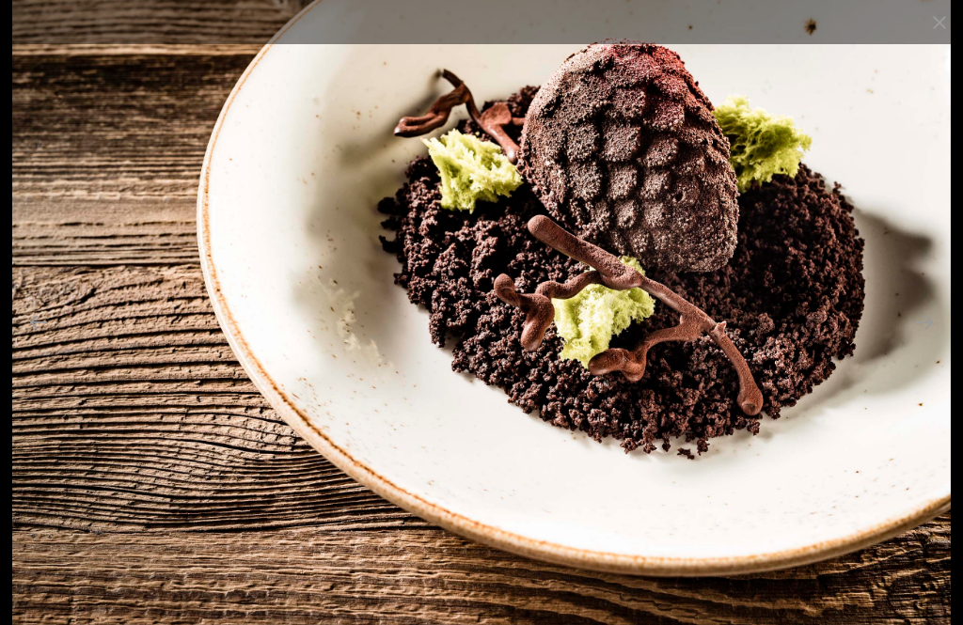
click at [954, 13] on button "Close gallery" at bounding box center [939, 22] width 47 height 44
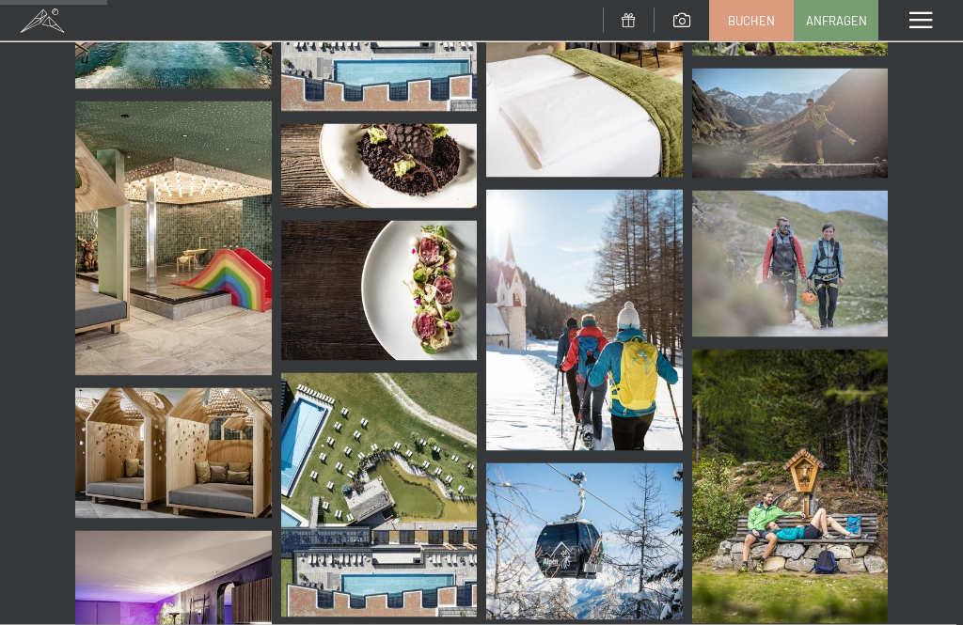
click at [246, 439] on img at bounding box center [173, 453] width 197 height 131
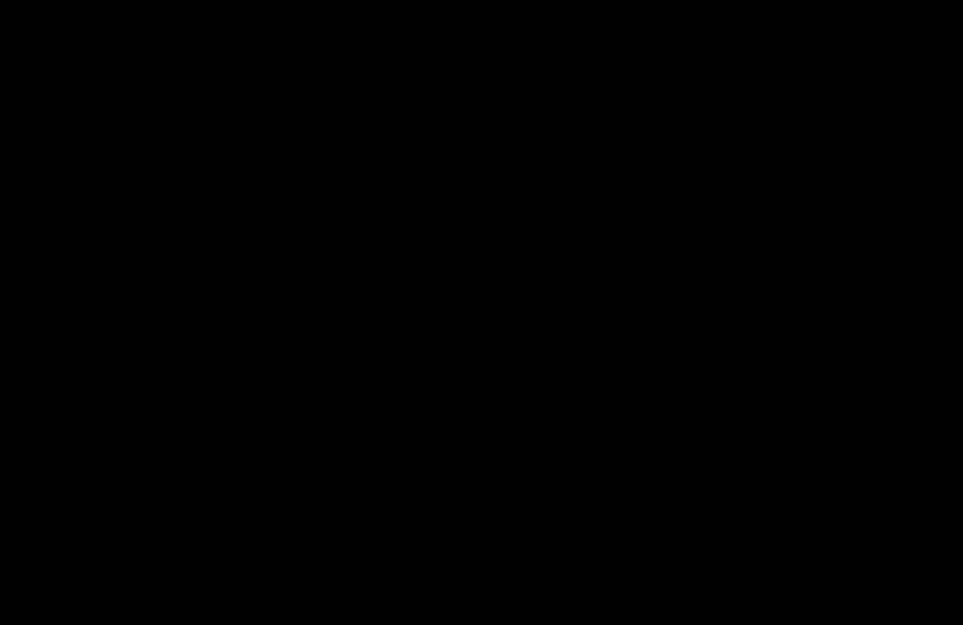
scroll to position [2170, 0]
